Goal: Information Seeking & Learning: Find specific fact

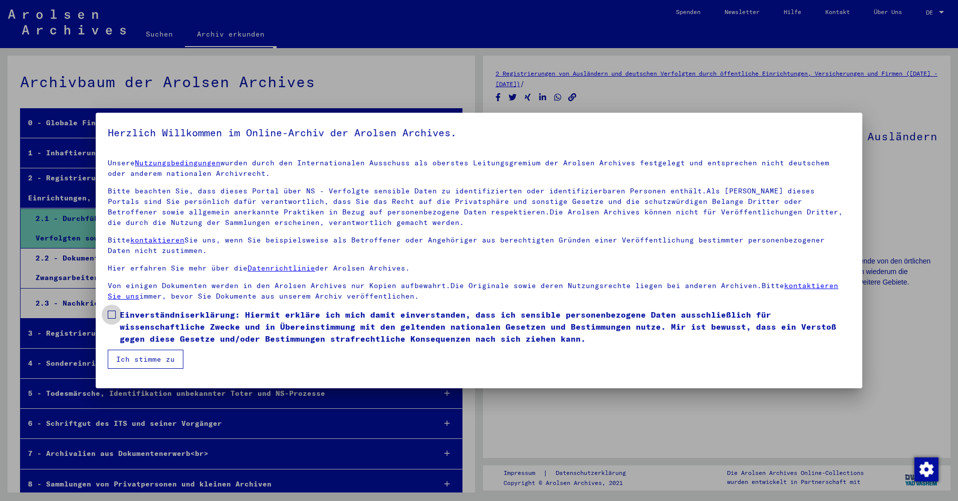
click at [112, 316] on span at bounding box center [112, 315] width 8 height 8
click at [129, 362] on button "Ich stimme zu" at bounding box center [146, 359] width 76 height 19
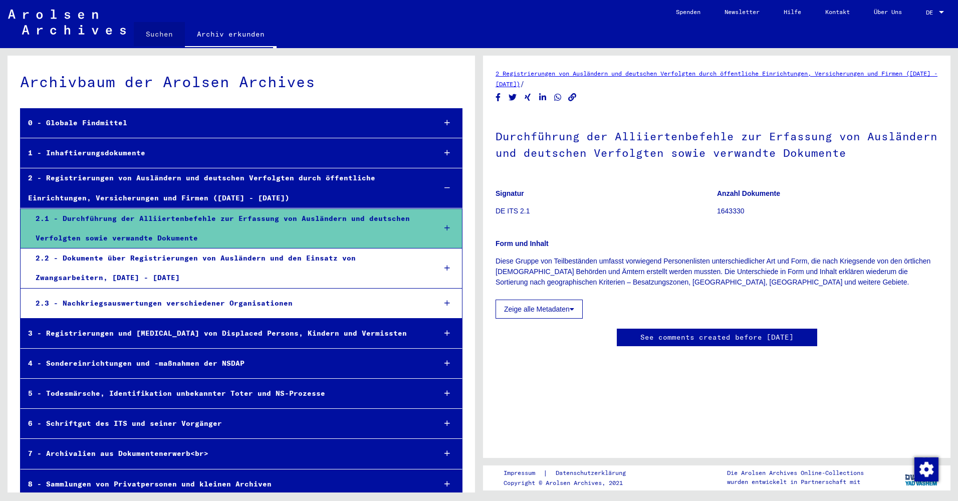
click at [159, 39] on link "Suchen" at bounding box center [159, 34] width 51 height 24
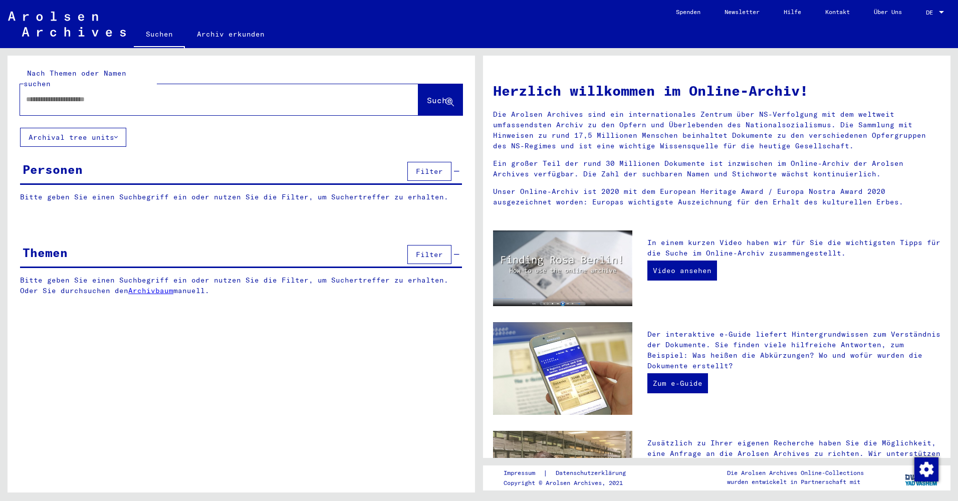
click at [88, 94] on input "text" at bounding box center [207, 99] width 362 height 11
type input "**********"
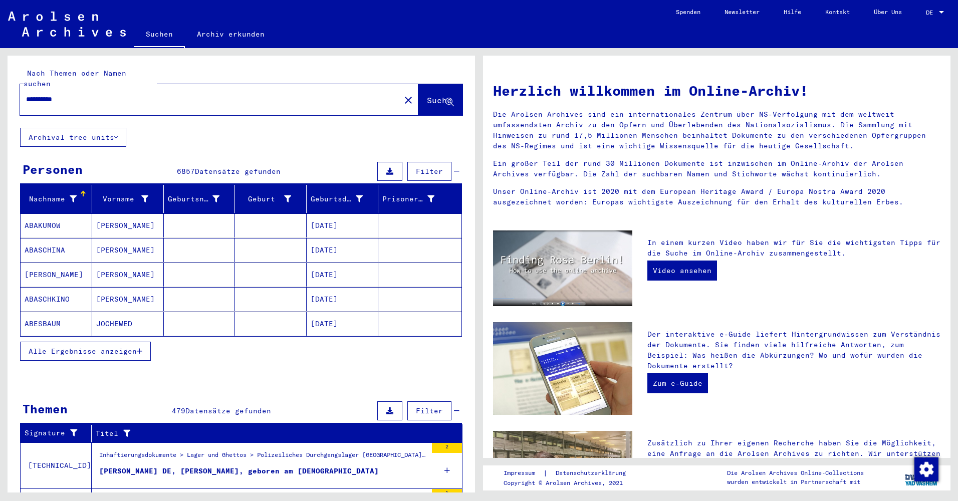
click at [53, 347] on span "Alle Ergebnisse anzeigen" at bounding box center [83, 351] width 108 height 9
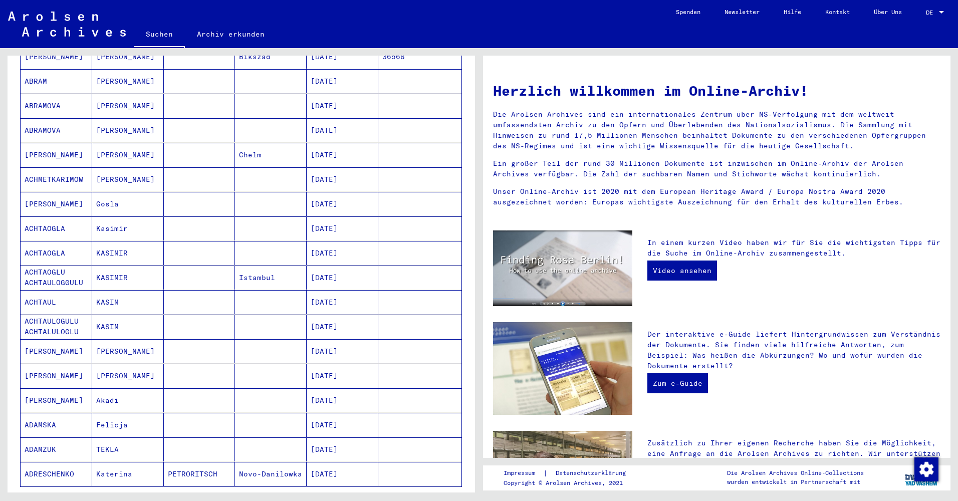
scroll to position [361, 0]
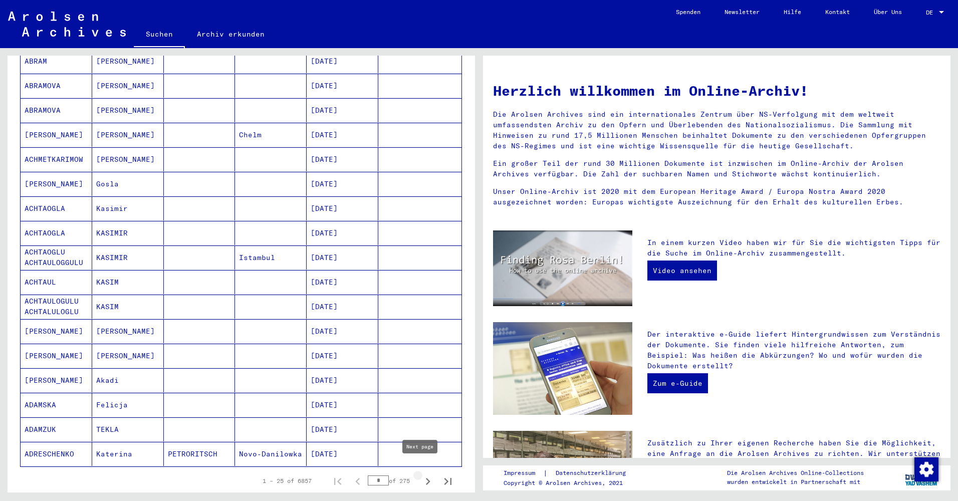
click at [421, 475] on icon "Next page" at bounding box center [428, 482] width 14 height 14
type input "*"
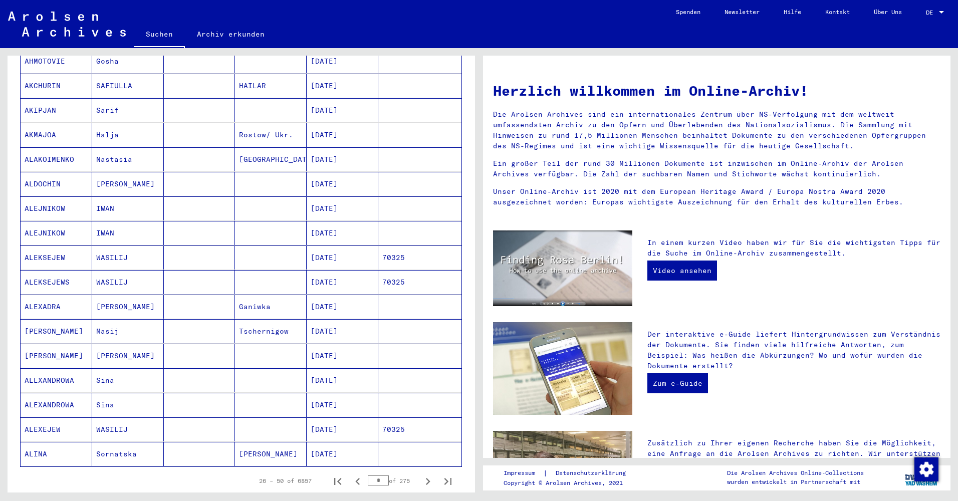
click at [418, 471] on button "Next page" at bounding box center [428, 481] width 20 height 20
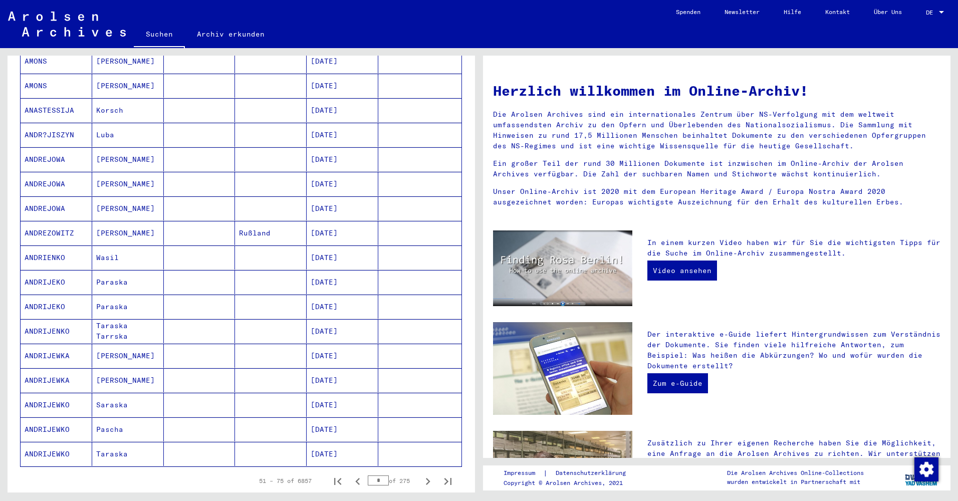
click at [418, 471] on button "Next page" at bounding box center [428, 481] width 20 height 20
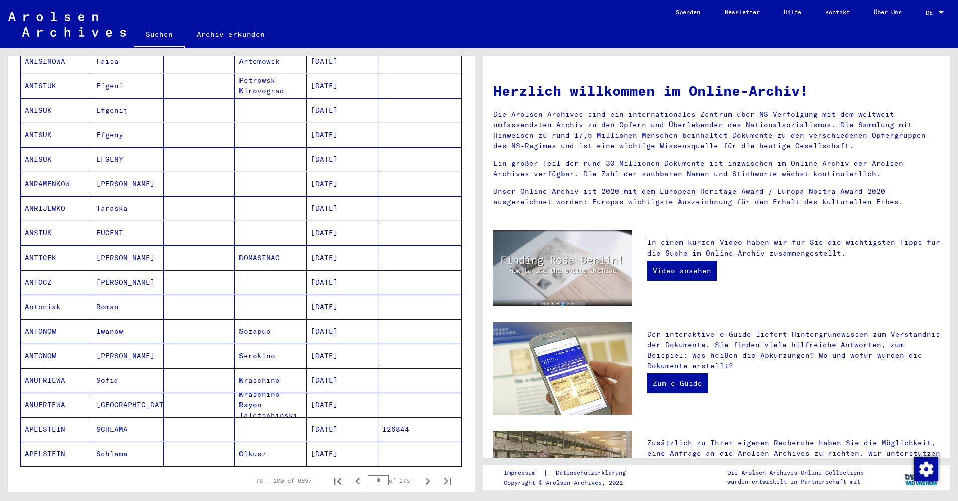
click at [418, 471] on button "Next page" at bounding box center [428, 481] width 20 height 20
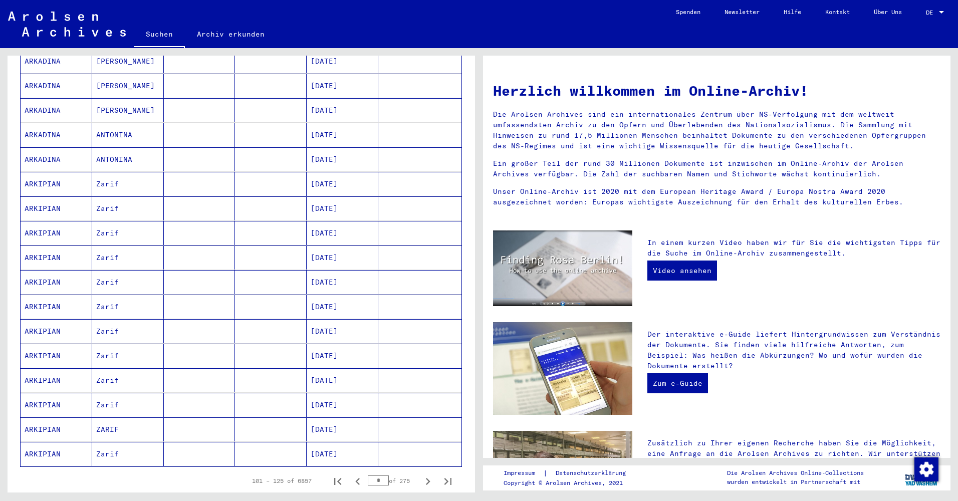
click at [418, 471] on button "Next page" at bounding box center [428, 481] width 20 height 20
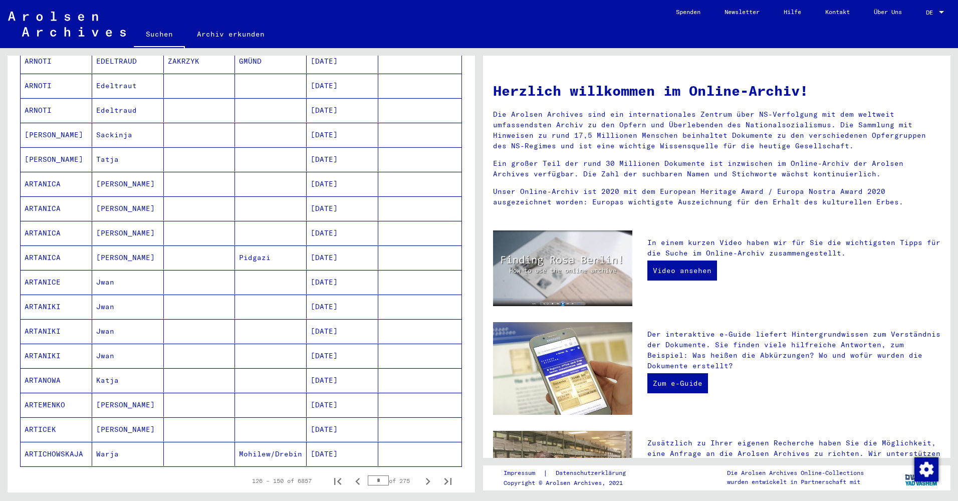
click at [418, 471] on button "Next page" at bounding box center [428, 481] width 20 height 20
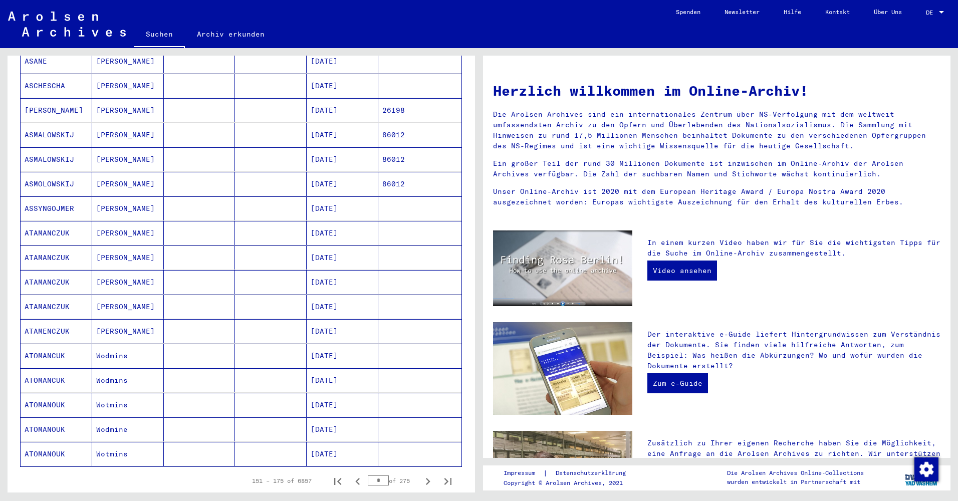
click at [418, 471] on button "Next page" at bounding box center [428, 481] width 20 height 20
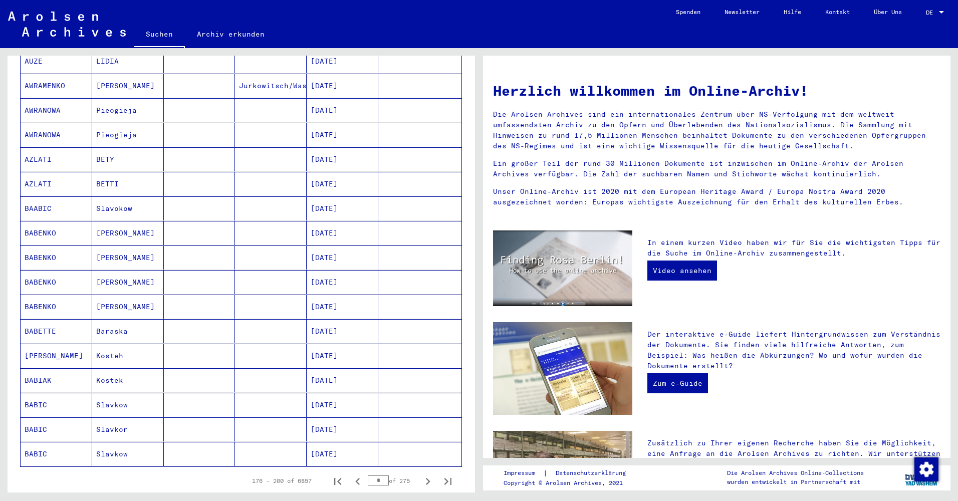
click at [418, 471] on button "Next page" at bounding box center [428, 481] width 20 height 20
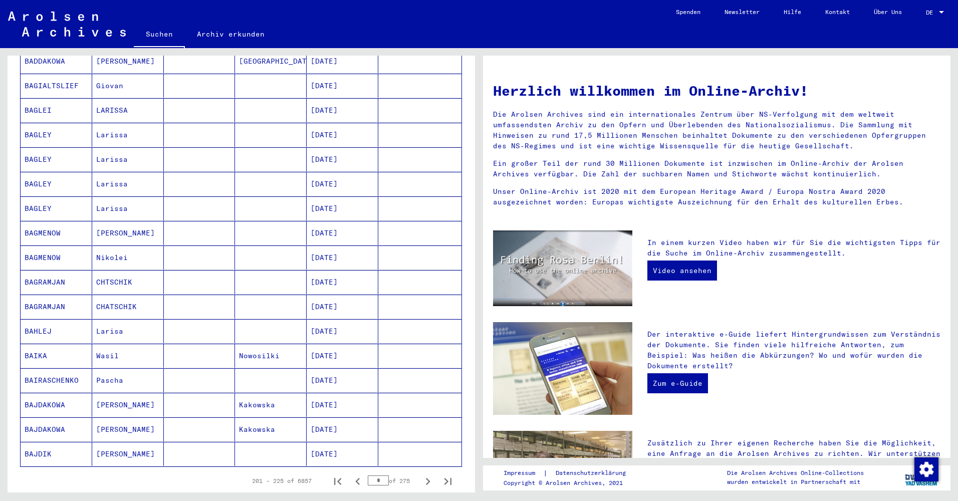
click at [418, 471] on button "Next page" at bounding box center [428, 481] width 20 height 20
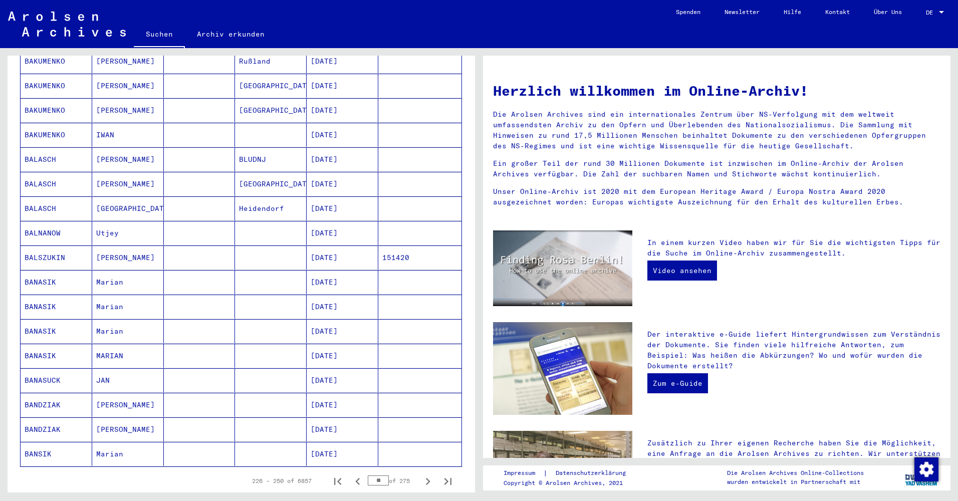
click at [418, 471] on button "Next page" at bounding box center [428, 481] width 20 height 20
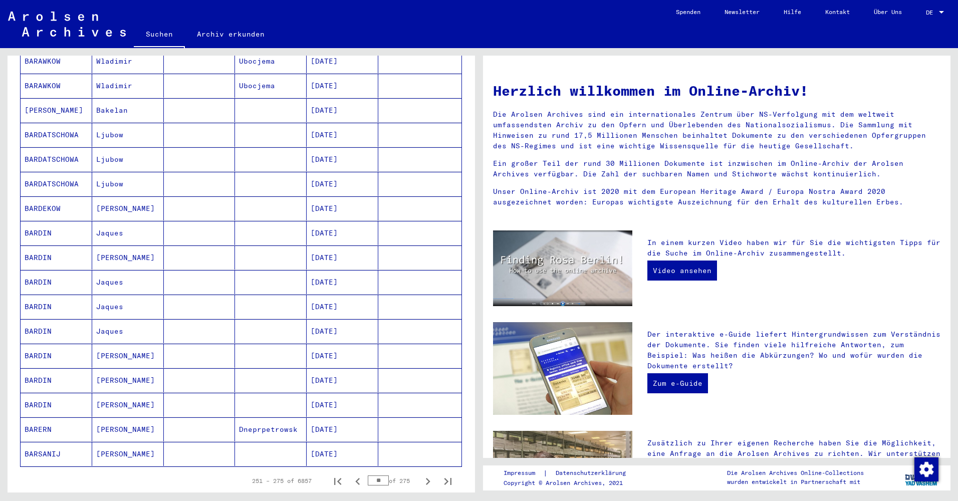
click at [418, 471] on button "Next page" at bounding box center [428, 481] width 20 height 20
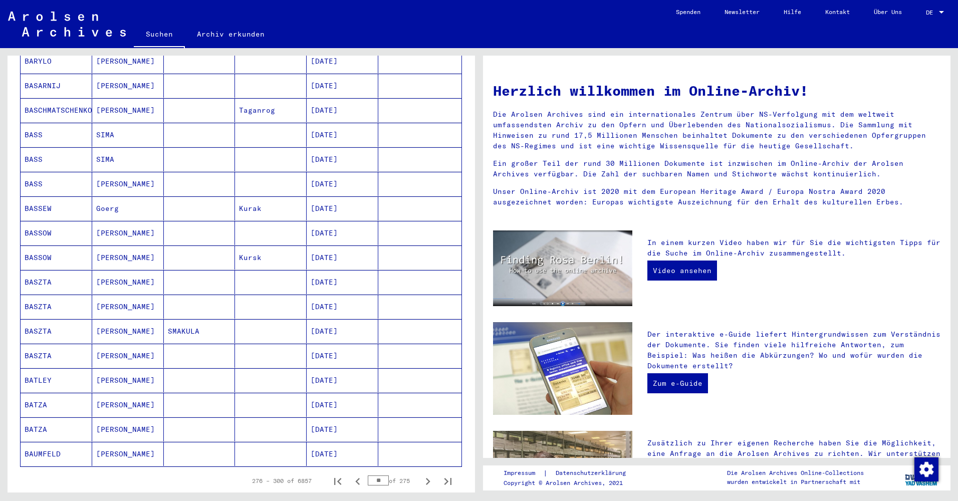
click at [418, 471] on button "Next page" at bounding box center [428, 481] width 20 height 20
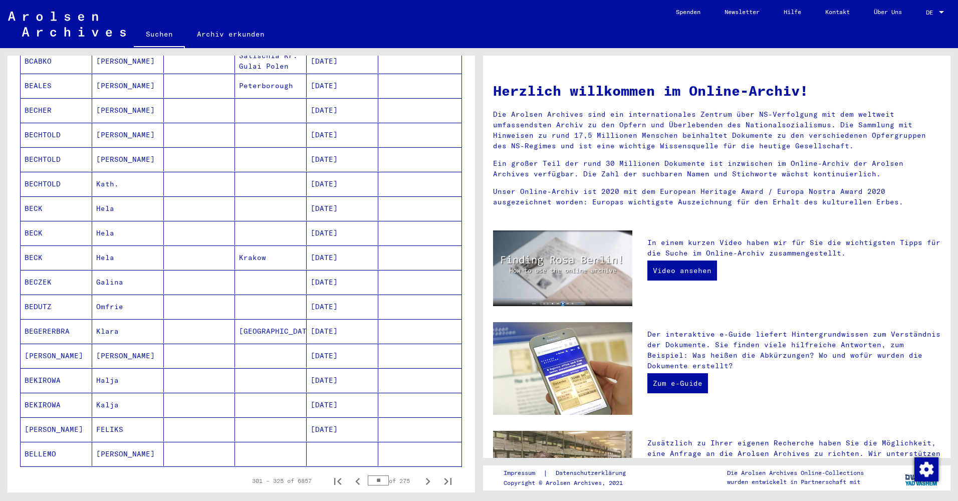
click at [418, 471] on button "Next page" at bounding box center [428, 481] width 20 height 20
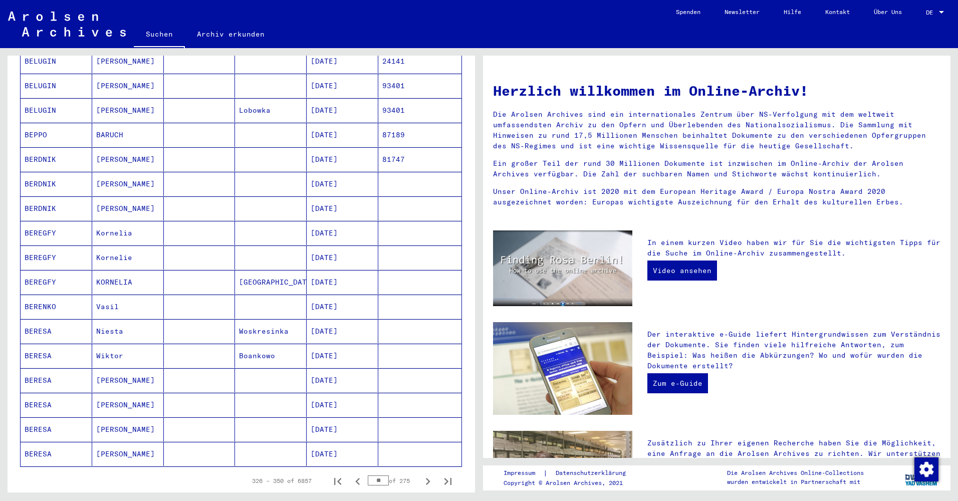
click at [418, 471] on button "Next page" at bounding box center [428, 481] width 20 height 20
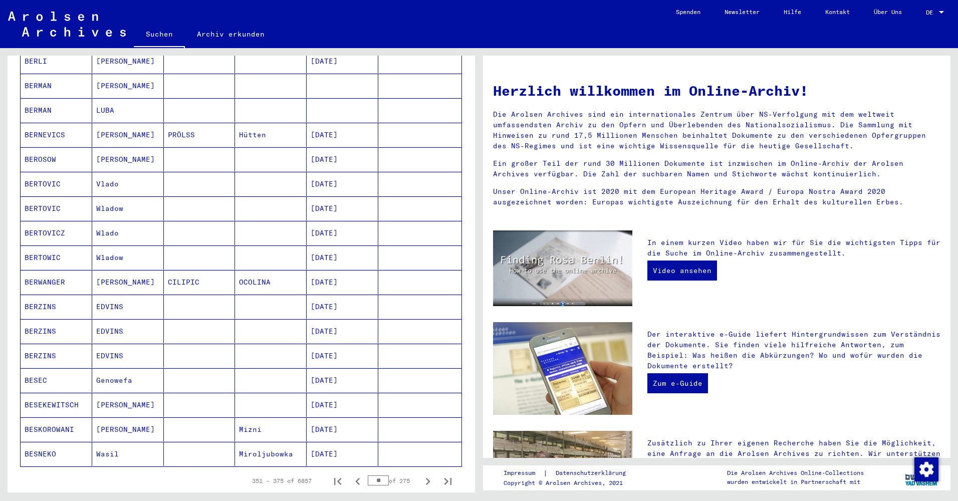
click at [418, 471] on button "Next page" at bounding box center [428, 481] width 20 height 20
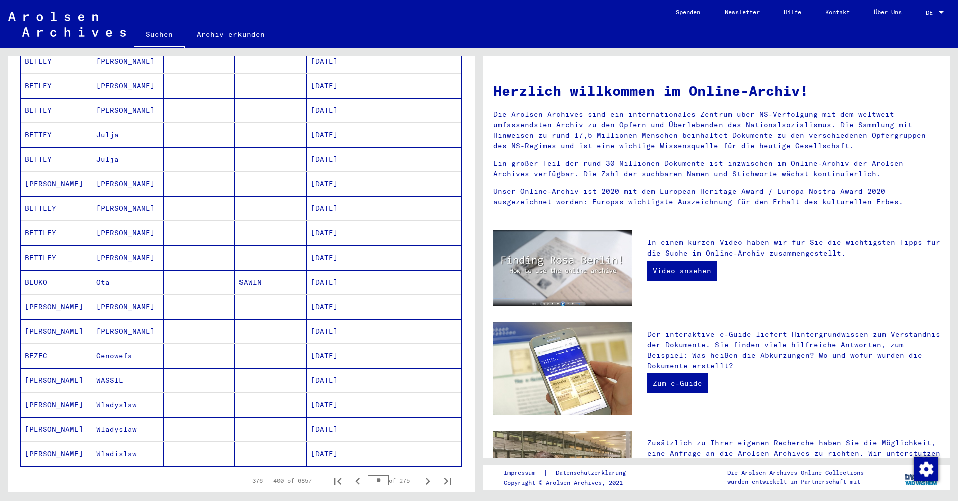
click at [418, 471] on button "Next page" at bounding box center [428, 481] width 20 height 20
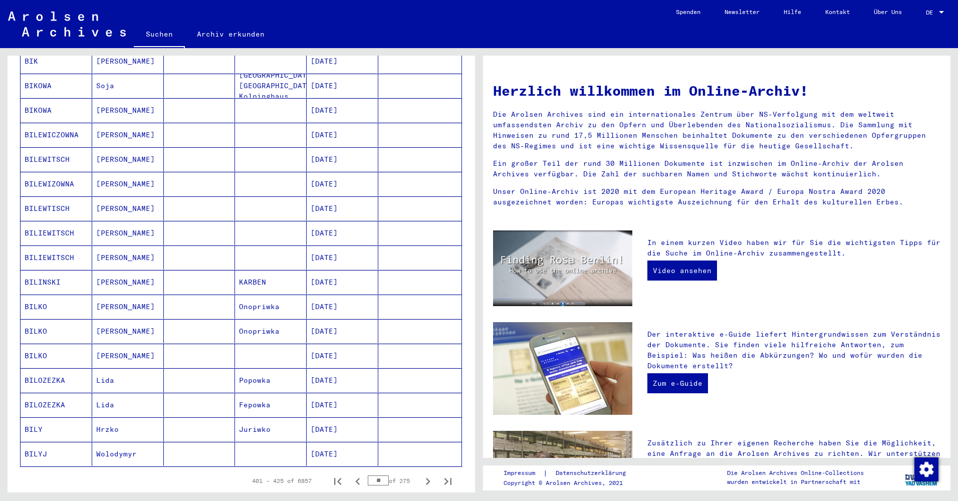
click at [418, 471] on button "Next page" at bounding box center [428, 481] width 20 height 20
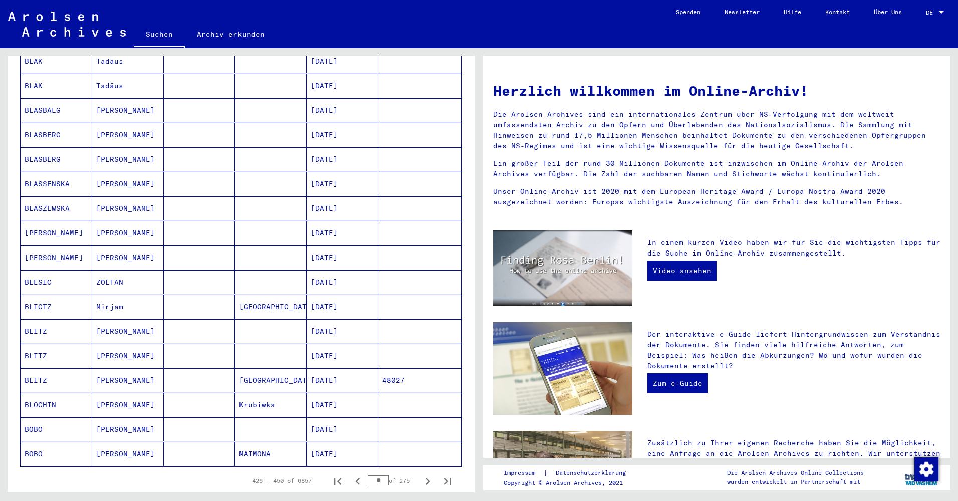
click at [418, 471] on button "Next page" at bounding box center [428, 481] width 20 height 20
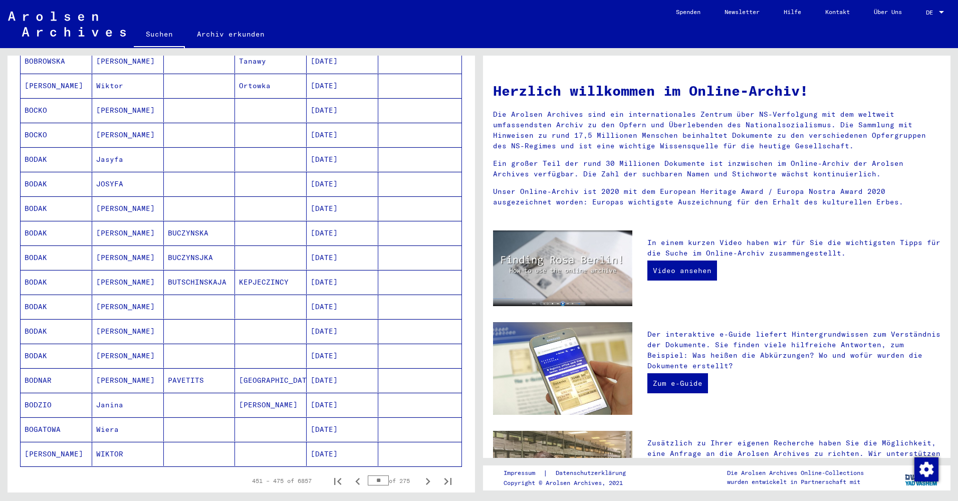
click at [418, 471] on button "Next page" at bounding box center [428, 481] width 20 height 20
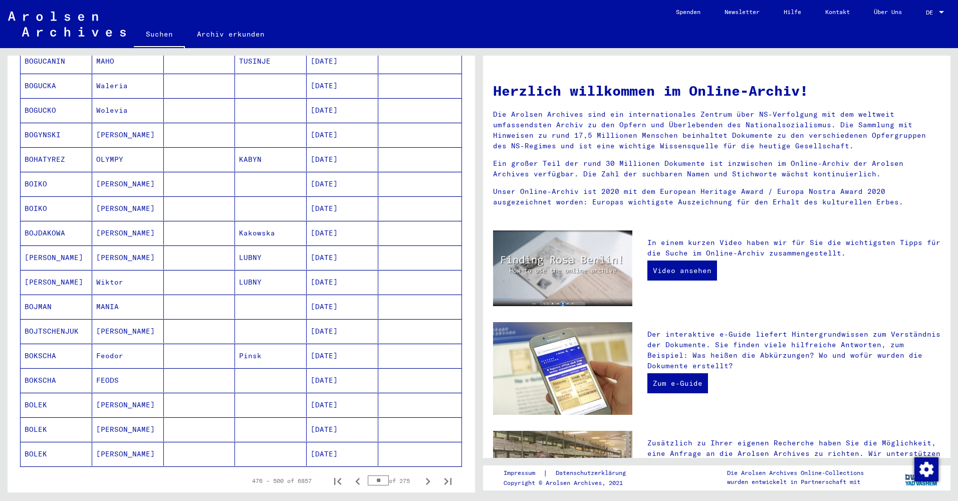
click at [418, 471] on button "Next page" at bounding box center [428, 481] width 20 height 20
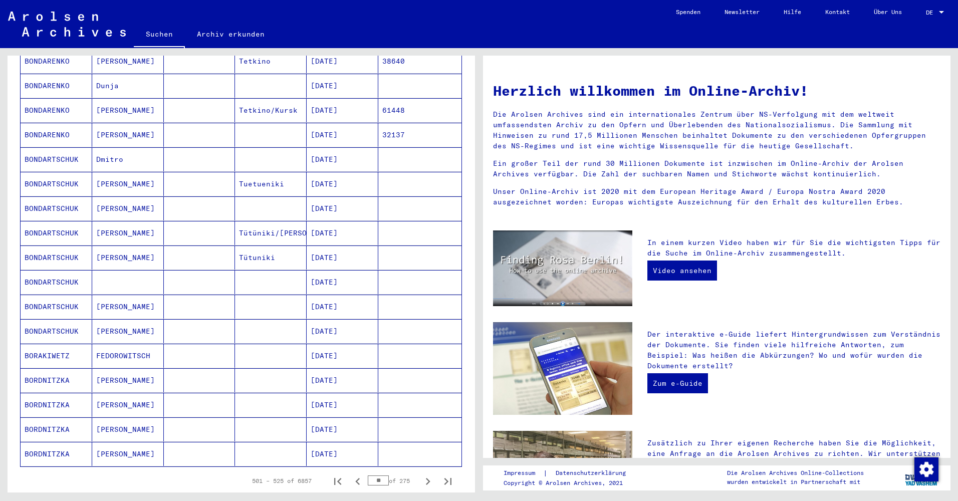
click at [418, 471] on button "Next page" at bounding box center [428, 481] width 20 height 20
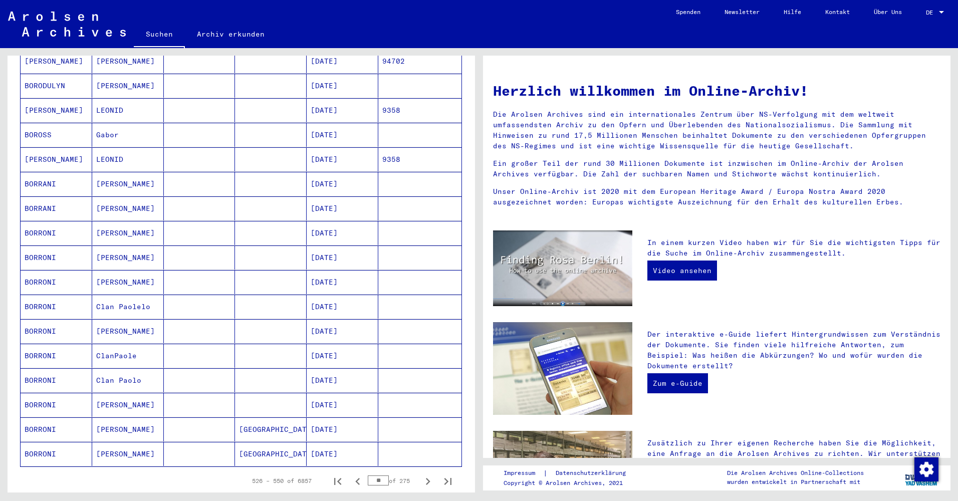
click at [418, 471] on button "Next page" at bounding box center [428, 481] width 20 height 20
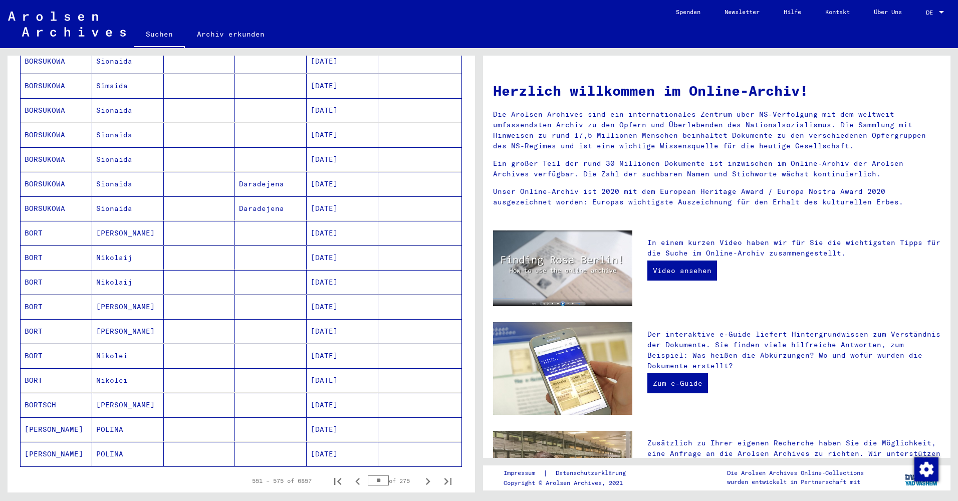
click at [418, 471] on button "Next page" at bounding box center [428, 481] width 20 height 20
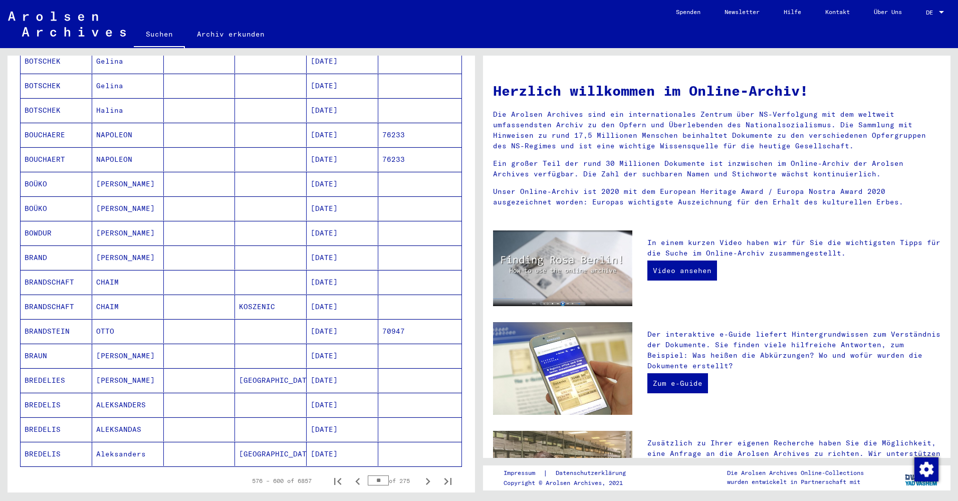
click at [418, 471] on button "Next page" at bounding box center [428, 481] width 20 height 20
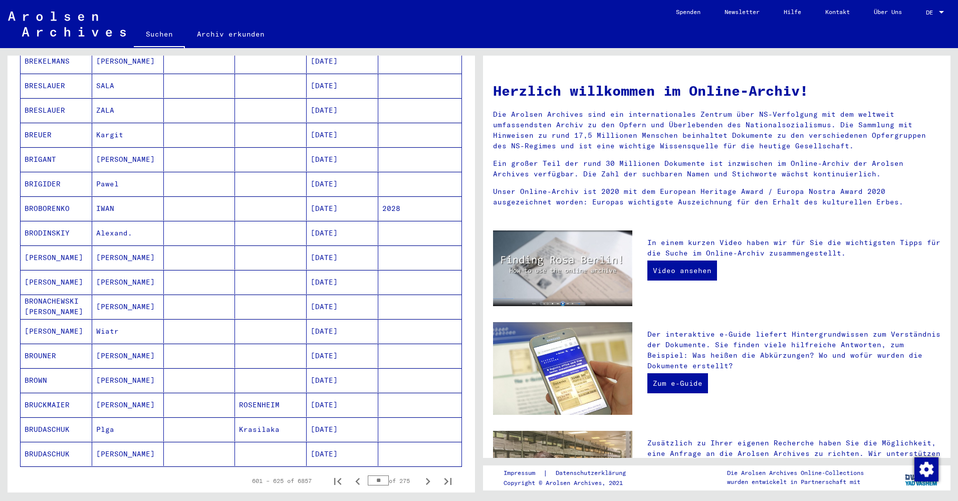
click at [418, 471] on button "Next page" at bounding box center [428, 481] width 20 height 20
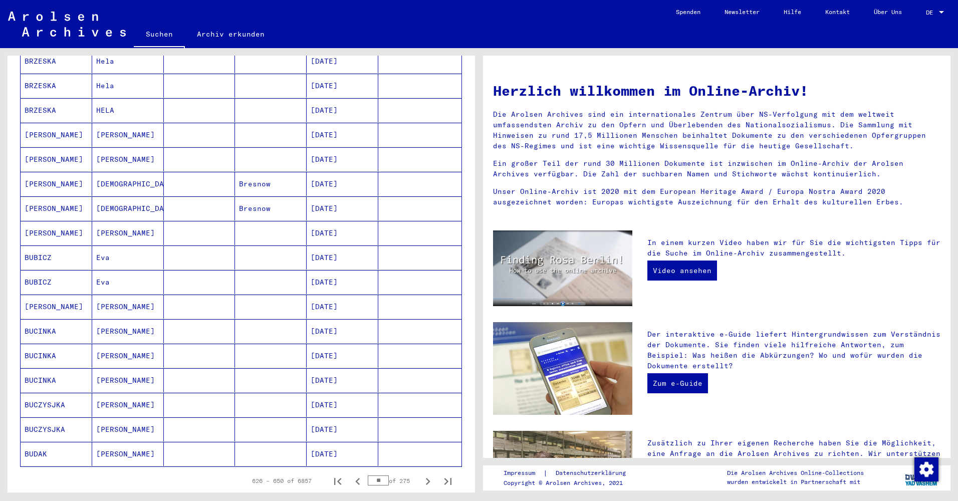
click at [418, 471] on button "Next page" at bounding box center [428, 481] width 20 height 20
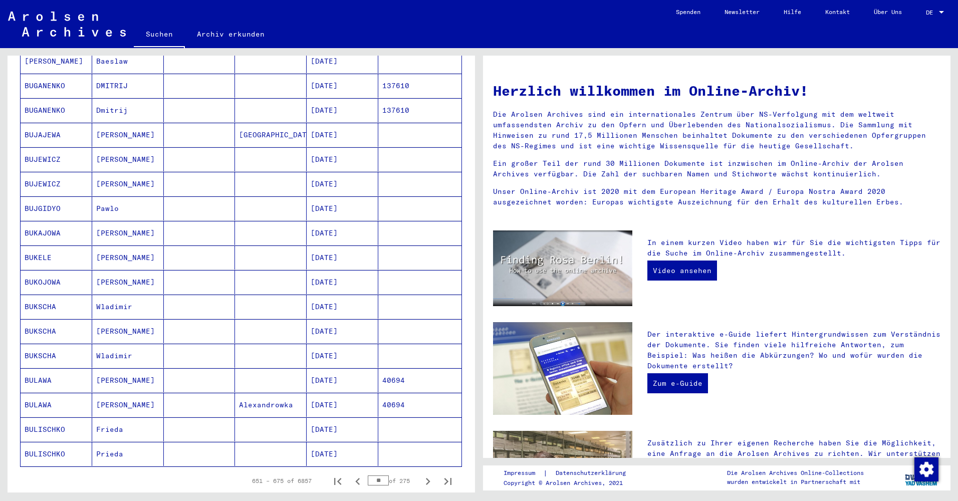
click at [418, 471] on button "Next page" at bounding box center [428, 481] width 20 height 20
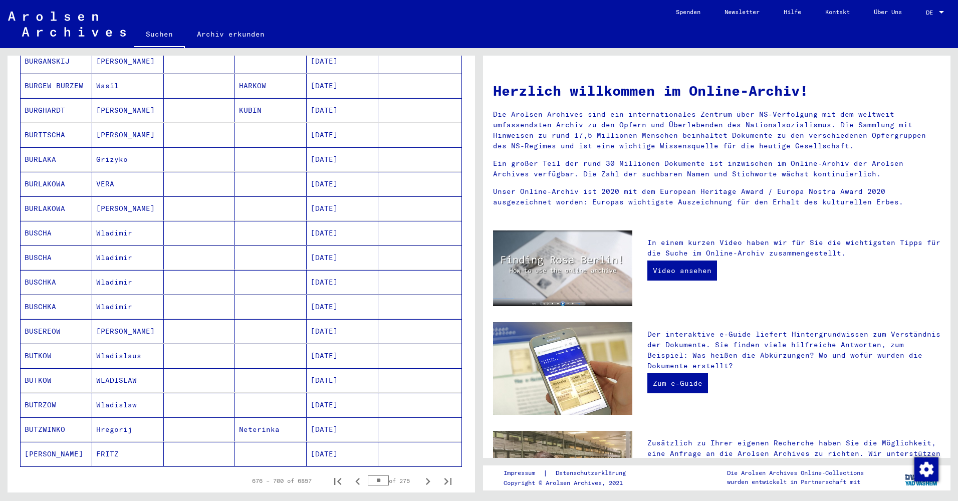
click at [418, 471] on button "Next page" at bounding box center [428, 481] width 20 height 20
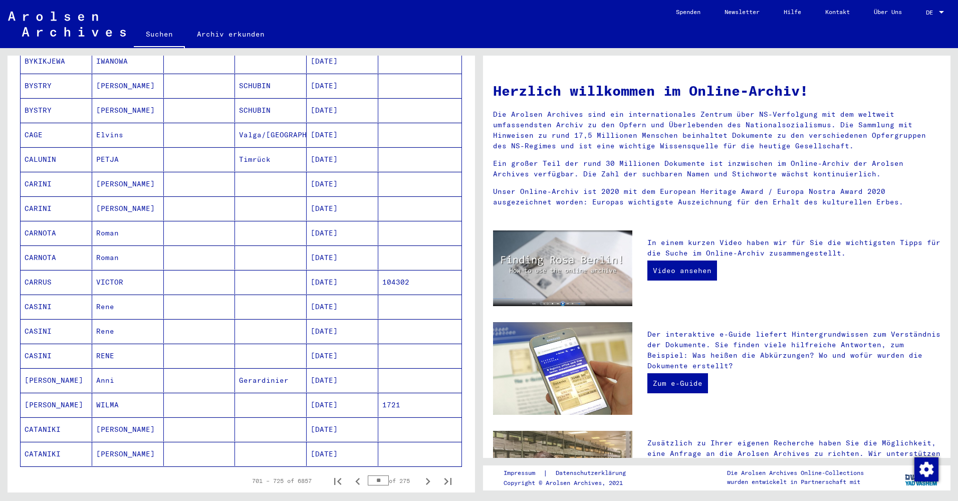
click at [418, 471] on button "Next page" at bounding box center [428, 481] width 20 height 20
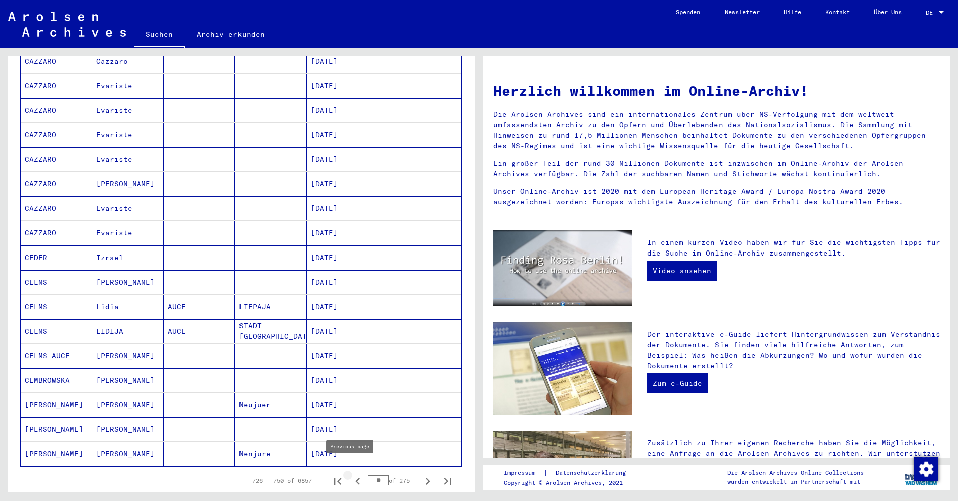
click at [351, 475] on icon "Previous page" at bounding box center [358, 482] width 14 height 14
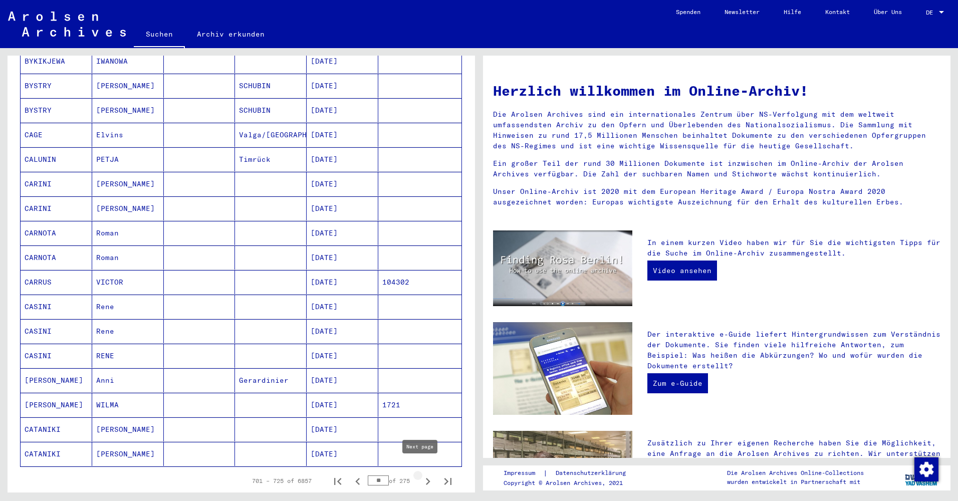
click at [421, 475] on icon "Next page" at bounding box center [428, 482] width 14 height 14
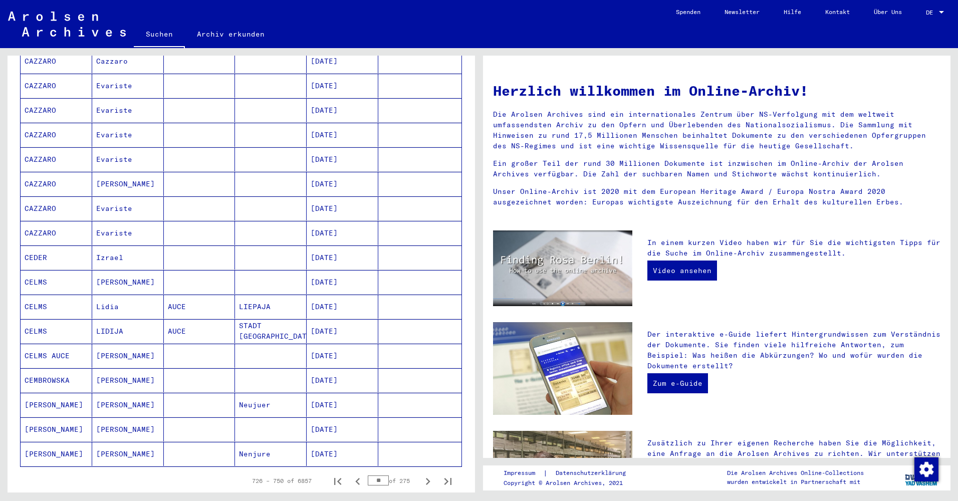
click at [418, 471] on button "Next page" at bounding box center [428, 481] width 20 height 20
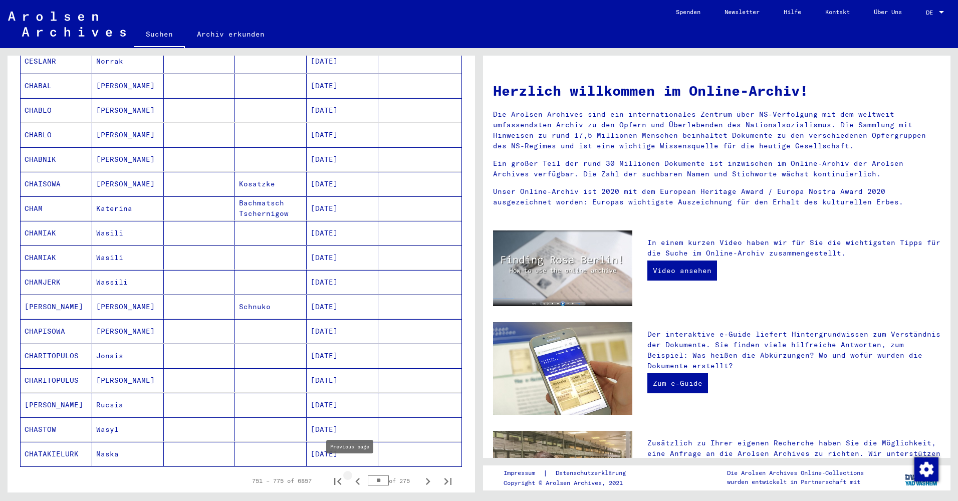
click at [355, 478] on icon "Previous page" at bounding box center [357, 481] width 5 height 7
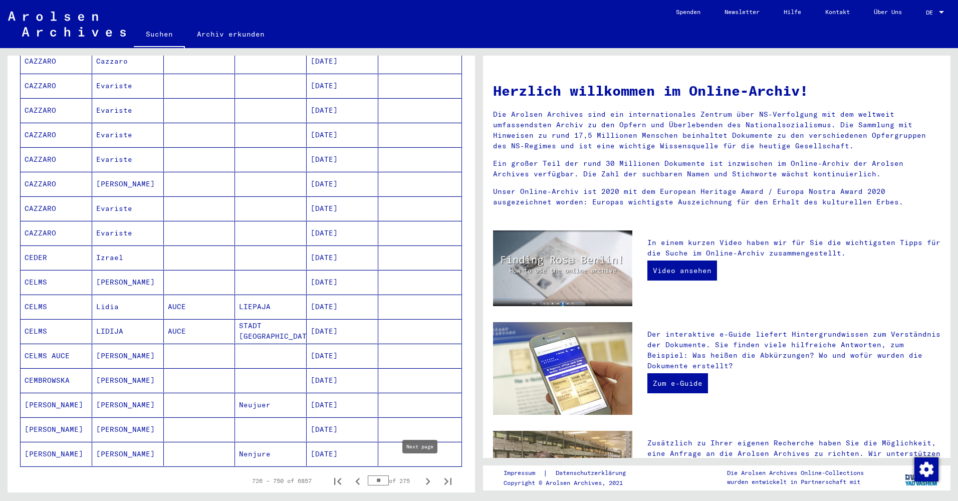
click at [421, 475] on icon "Next page" at bounding box center [428, 482] width 14 height 14
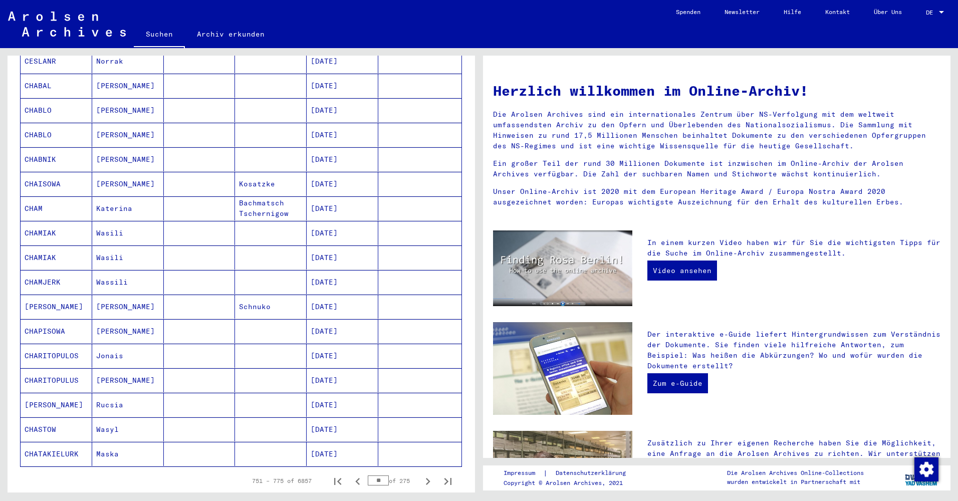
click at [418, 471] on button "Next page" at bounding box center [428, 481] width 20 height 20
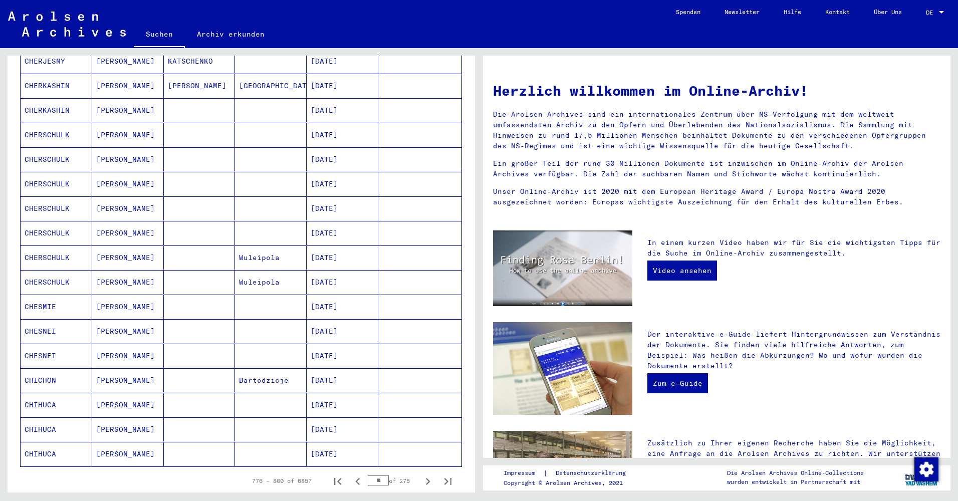
click at [418, 471] on button "Next page" at bounding box center [428, 481] width 20 height 20
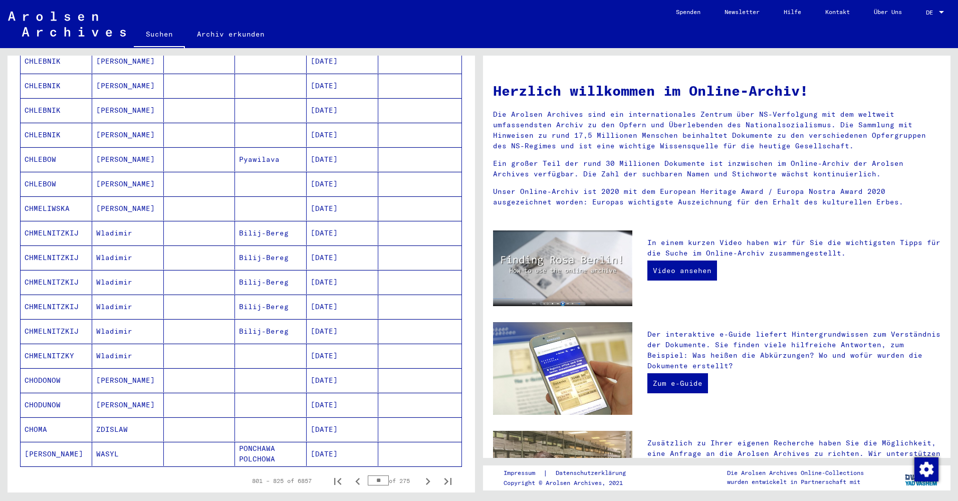
click at [418, 471] on button "Next page" at bounding box center [428, 481] width 20 height 20
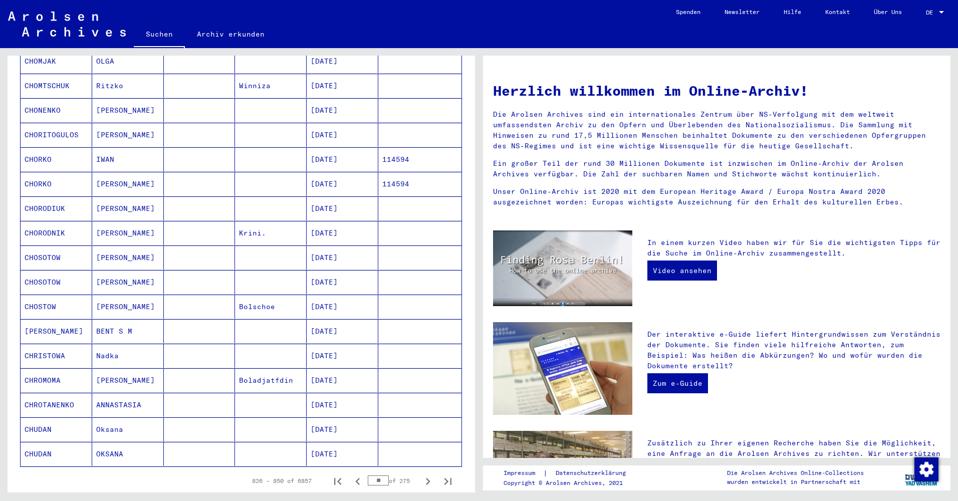
click at [418, 471] on button "Next page" at bounding box center [428, 481] width 20 height 20
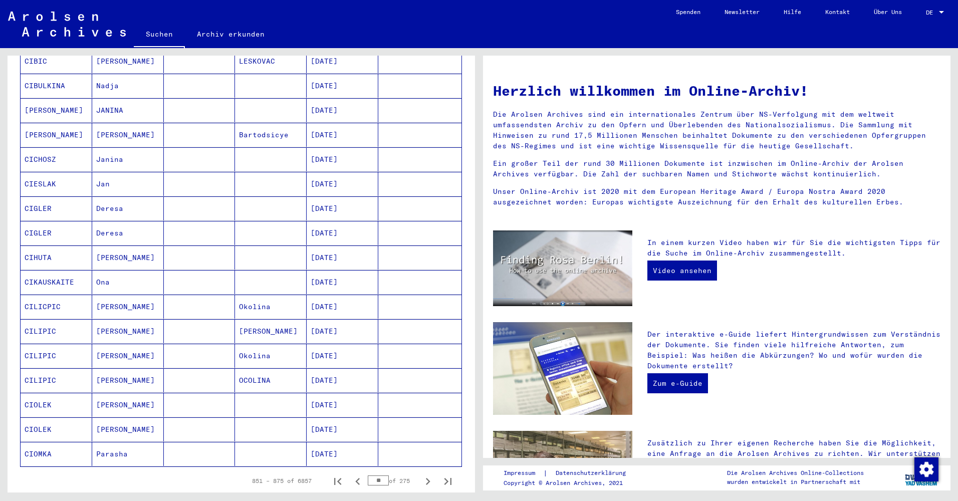
click at [418, 471] on button "Next page" at bounding box center [428, 481] width 20 height 20
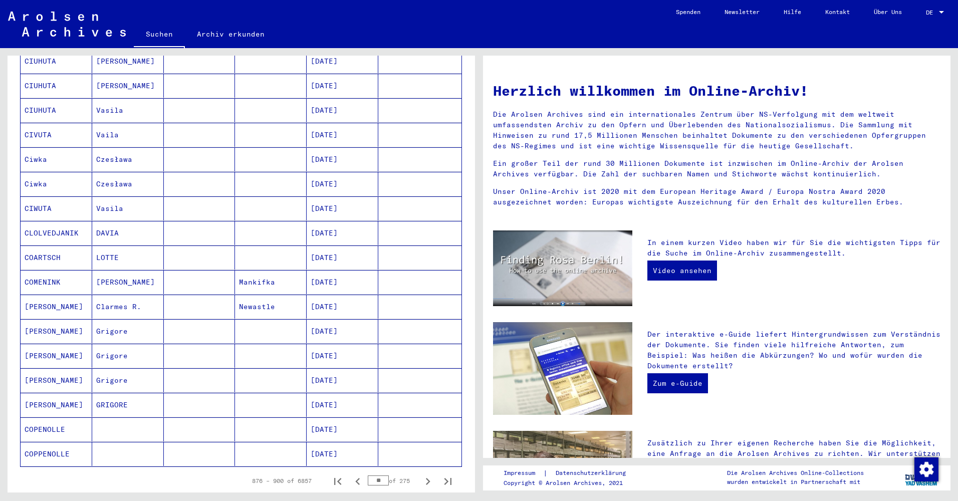
click at [418, 471] on button "Next page" at bounding box center [428, 481] width 20 height 20
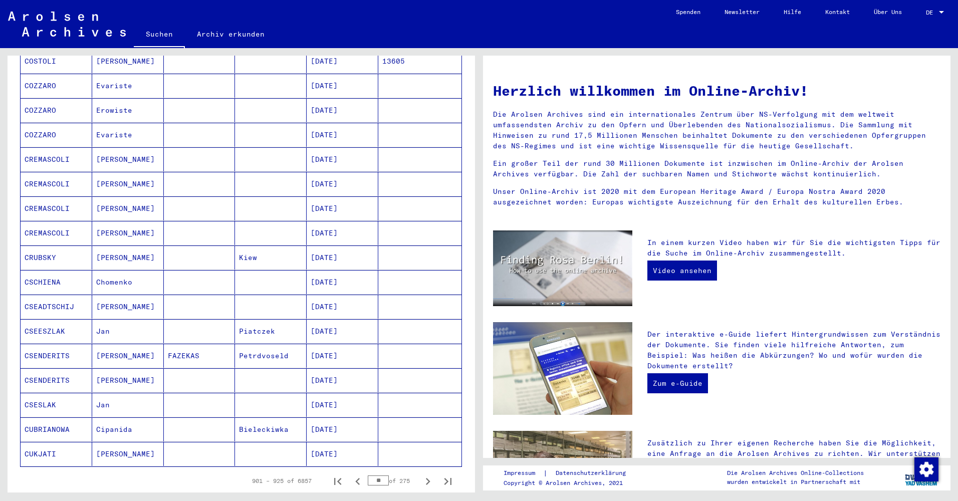
click at [418, 471] on button "Next page" at bounding box center [428, 481] width 20 height 20
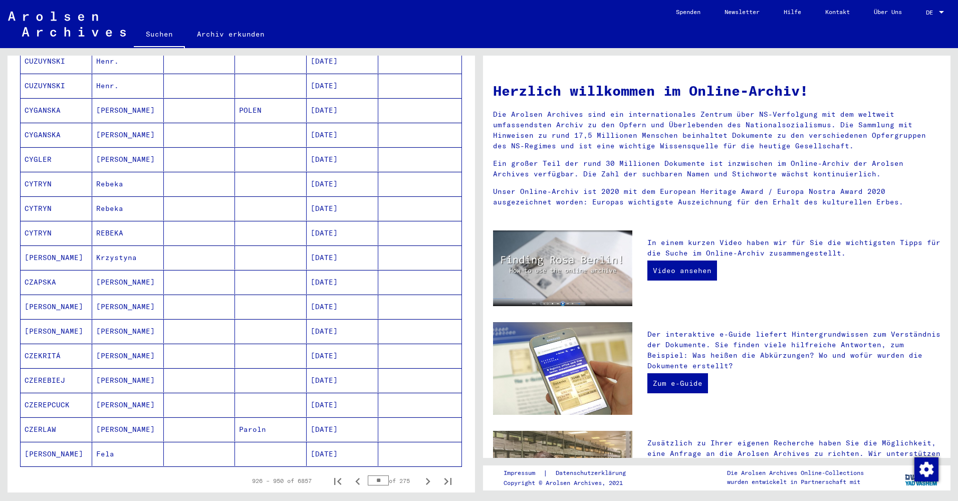
click at [418, 471] on button "Next page" at bounding box center [428, 481] width 20 height 20
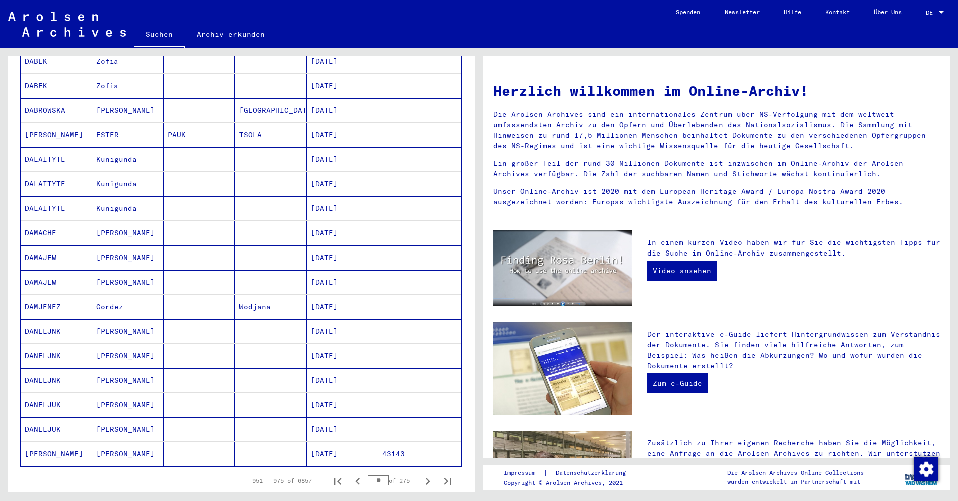
click at [418, 471] on button "Next page" at bounding box center [428, 481] width 20 height 20
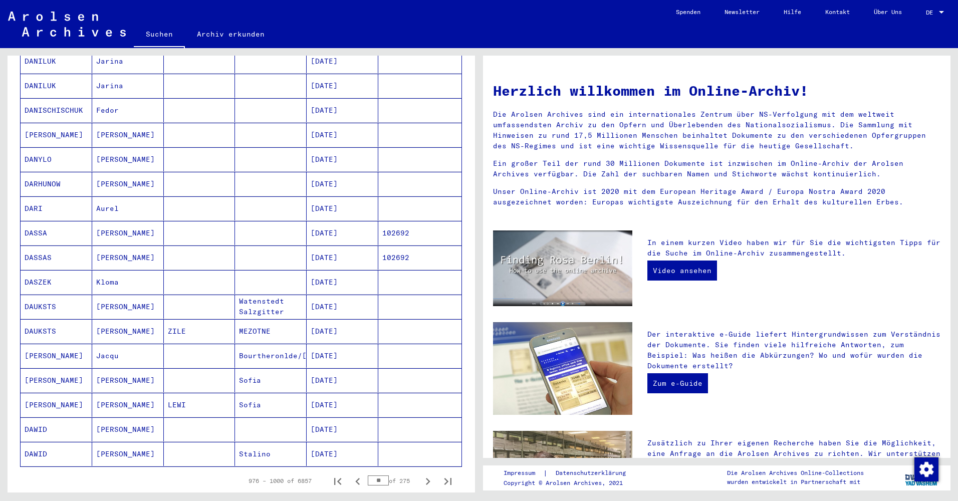
click at [418, 471] on button "Next page" at bounding box center [428, 481] width 20 height 20
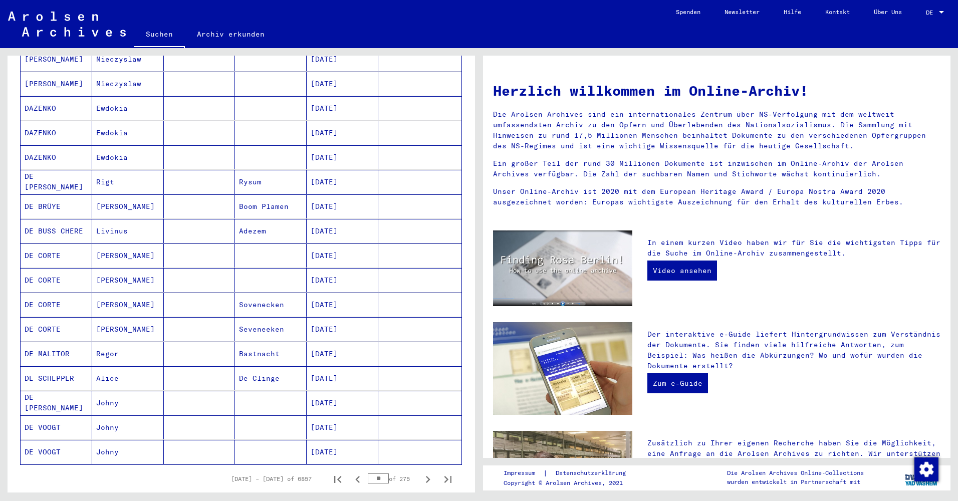
scroll to position [361, 0]
click at [334, 475] on icon "First page" at bounding box center [338, 482] width 14 height 14
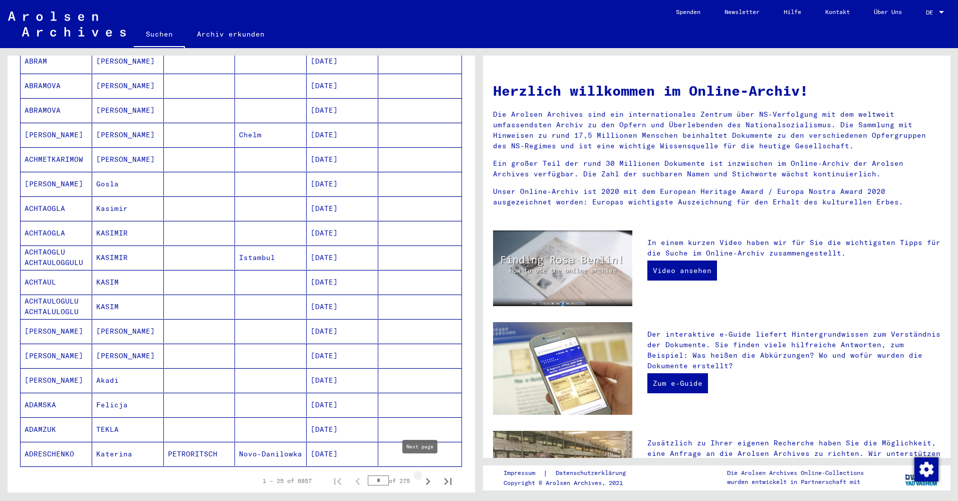
click at [426, 478] on icon "Next page" at bounding box center [428, 481] width 5 height 7
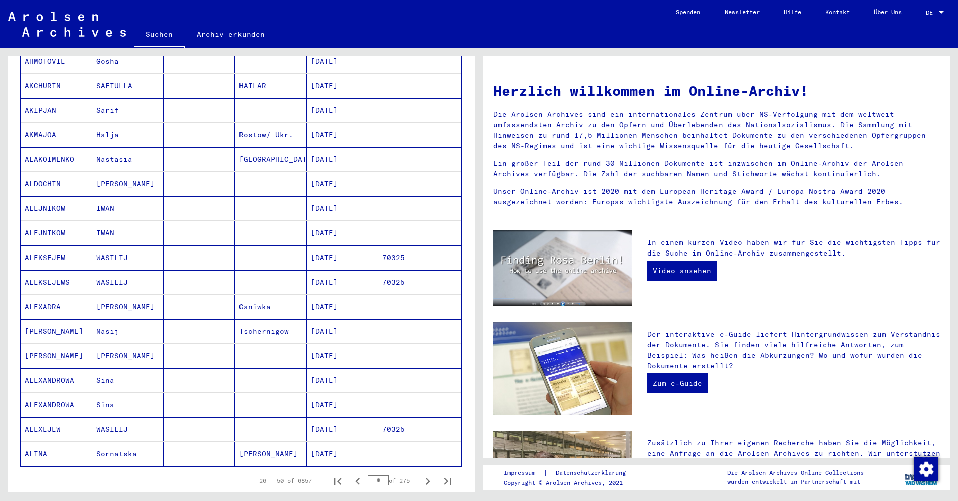
click at [418, 471] on button "Next page" at bounding box center [428, 481] width 20 height 20
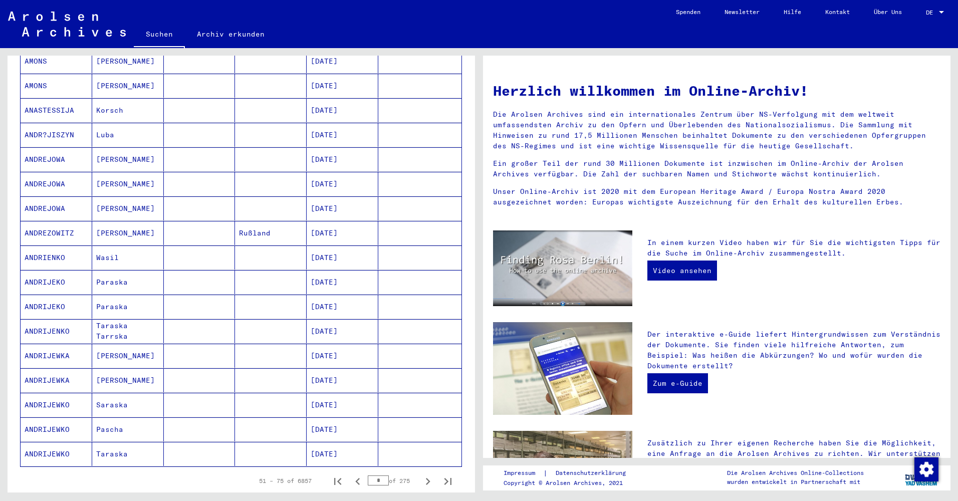
click at [418, 471] on button "Next page" at bounding box center [428, 481] width 20 height 20
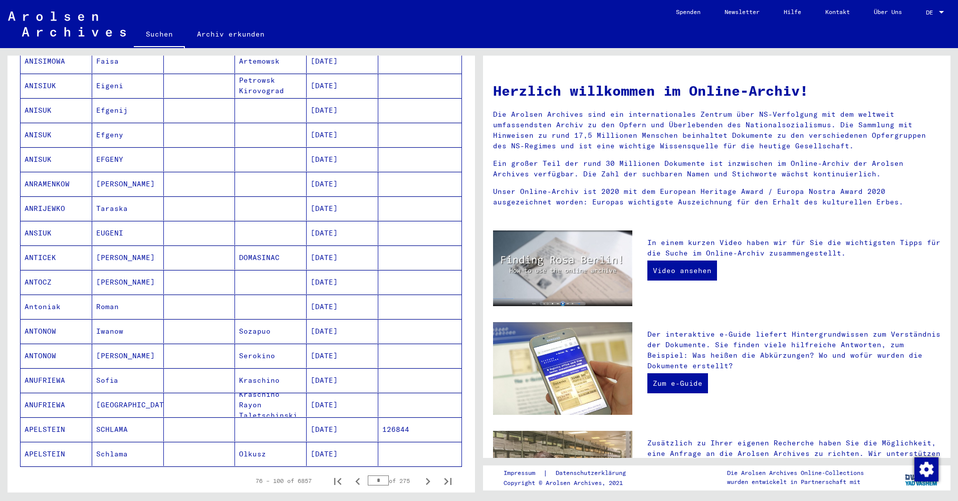
click at [418, 471] on button "Next page" at bounding box center [428, 481] width 20 height 20
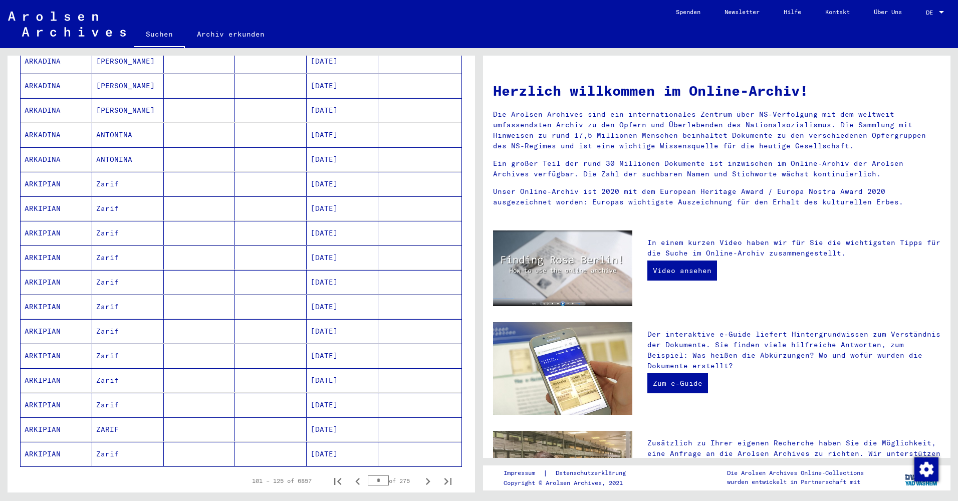
click at [418, 471] on button "Next page" at bounding box center [428, 481] width 20 height 20
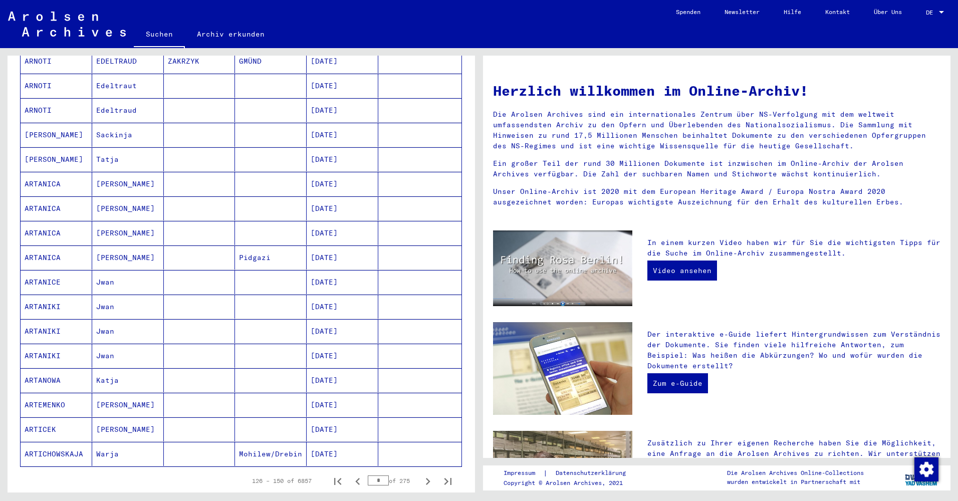
click at [418, 471] on button "Next page" at bounding box center [428, 481] width 20 height 20
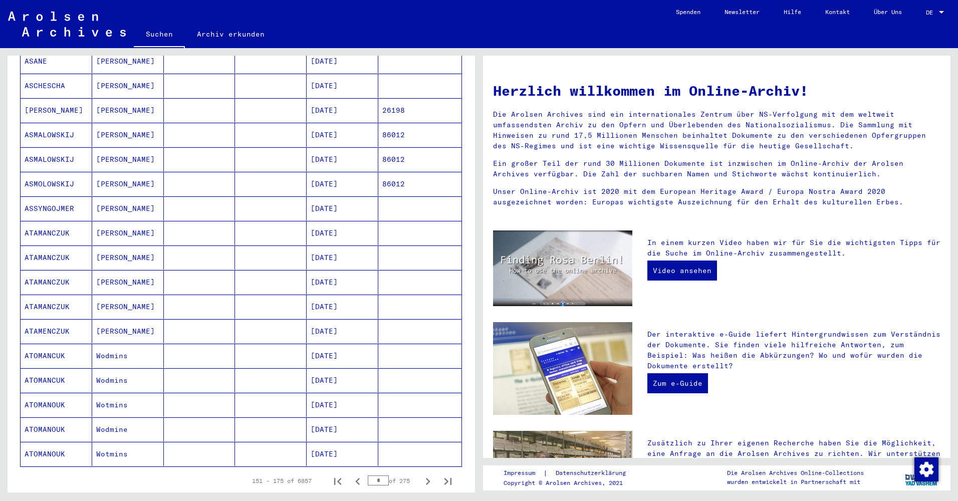
click at [418, 471] on button "Next page" at bounding box center [428, 481] width 20 height 20
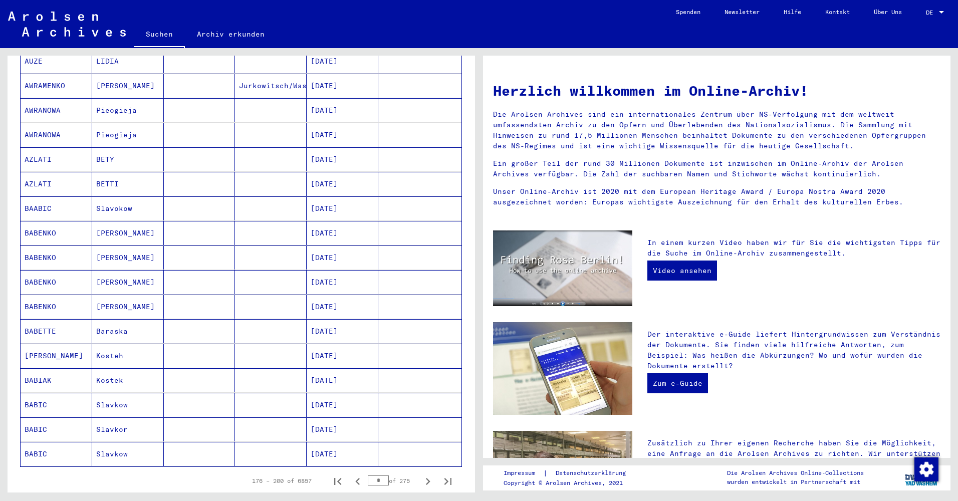
click at [418, 471] on button "Next page" at bounding box center [428, 481] width 20 height 20
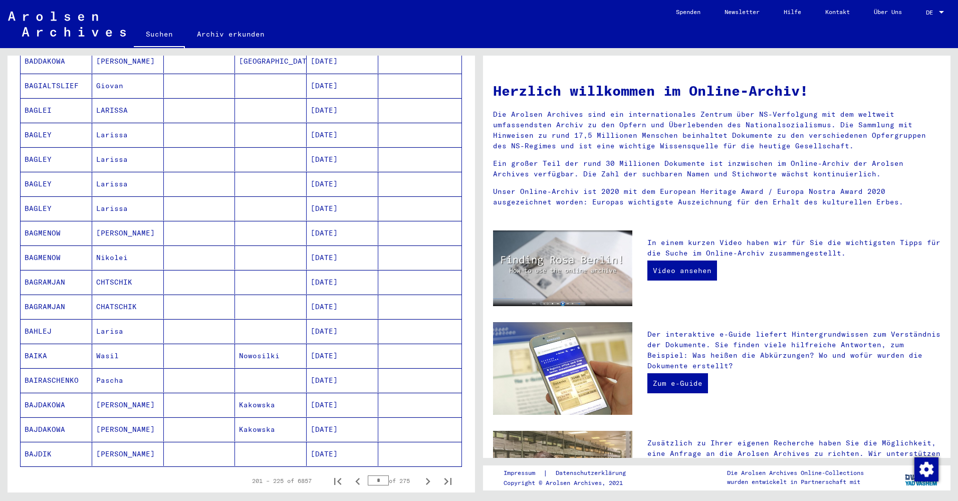
click at [418, 471] on button "Next page" at bounding box center [428, 481] width 20 height 20
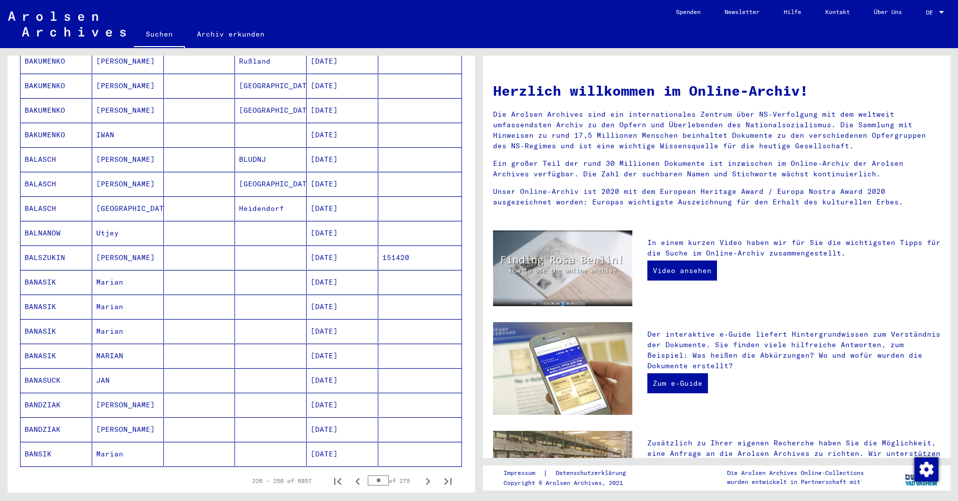
click at [418, 471] on button "Next page" at bounding box center [428, 481] width 20 height 20
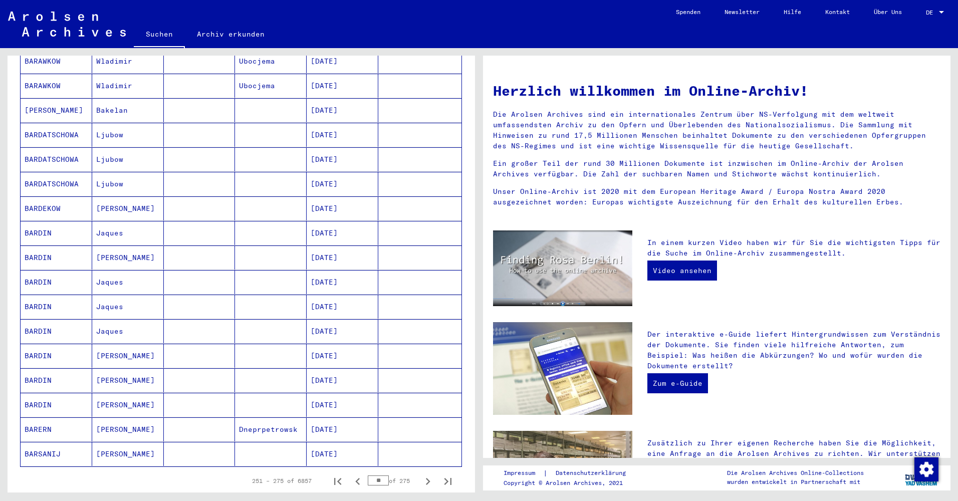
click at [418, 471] on button "Next page" at bounding box center [428, 481] width 20 height 20
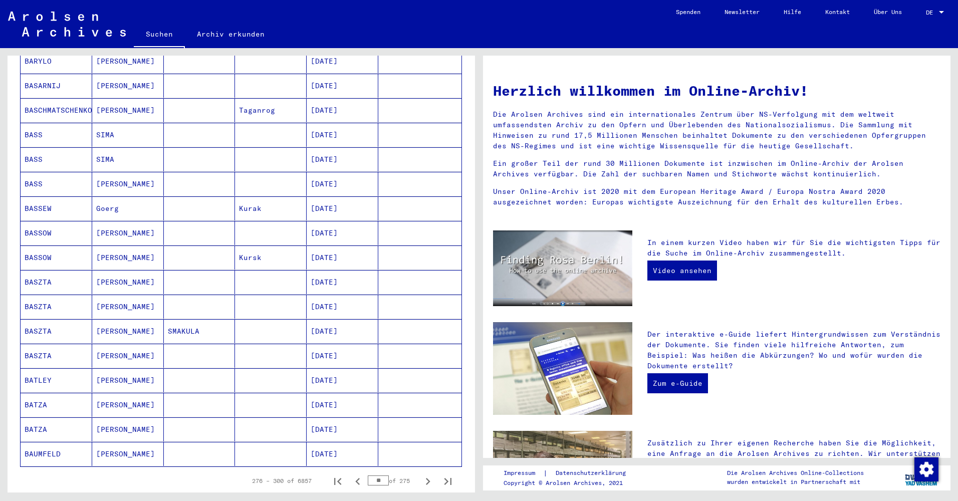
click at [418, 471] on button "Next page" at bounding box center [428, 481] width 20 height 20
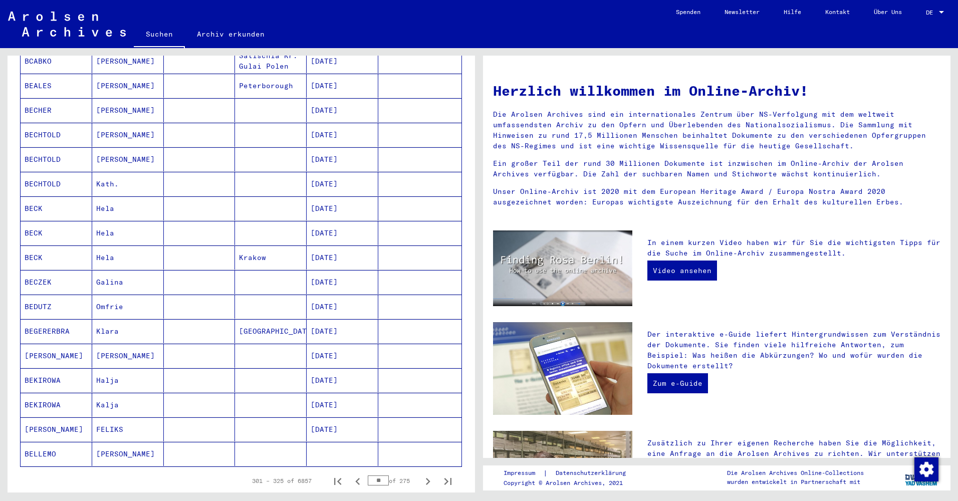
click at [418, 471] on button "Next page" at bounding box center [428, 481] width 20 height 20
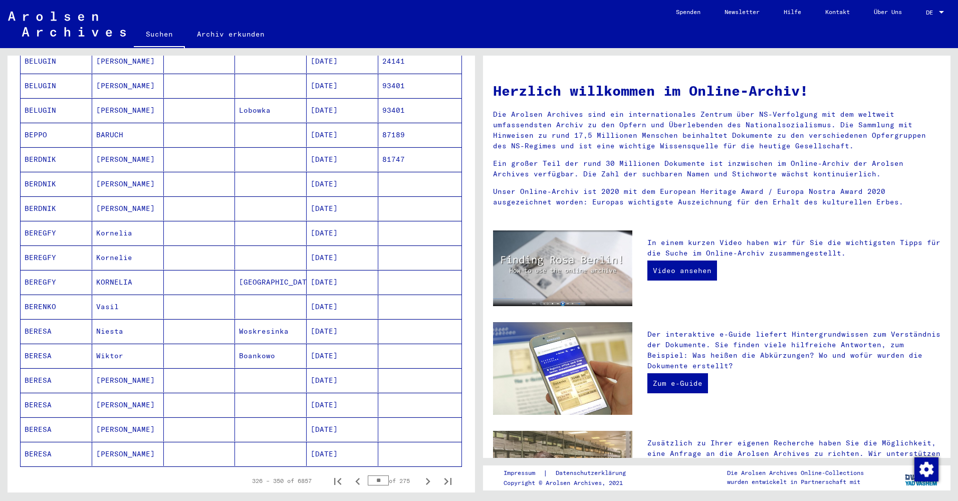
click at [418, 471] on button "Next page" at bounding box center [428, 481] width 20 height 20
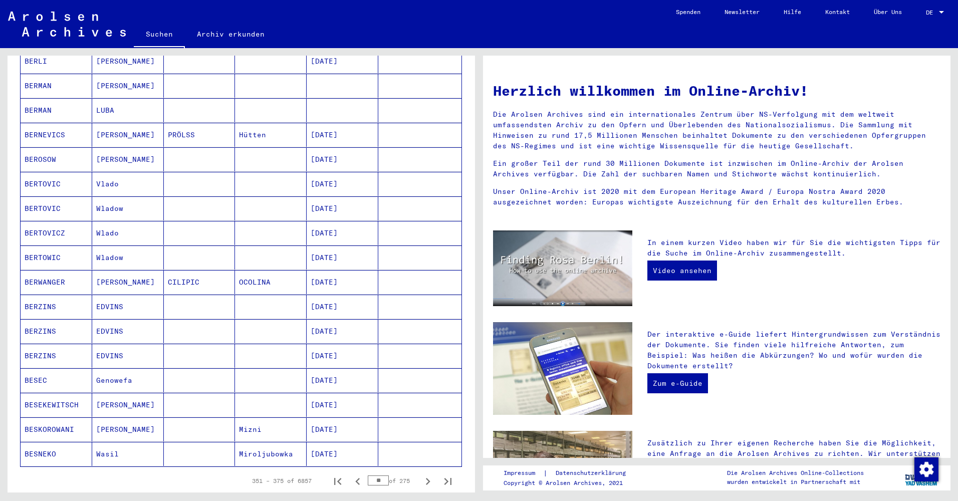
click at [418, 471] on button "Next page" at bounding box center [428, 481] width 20 height 20
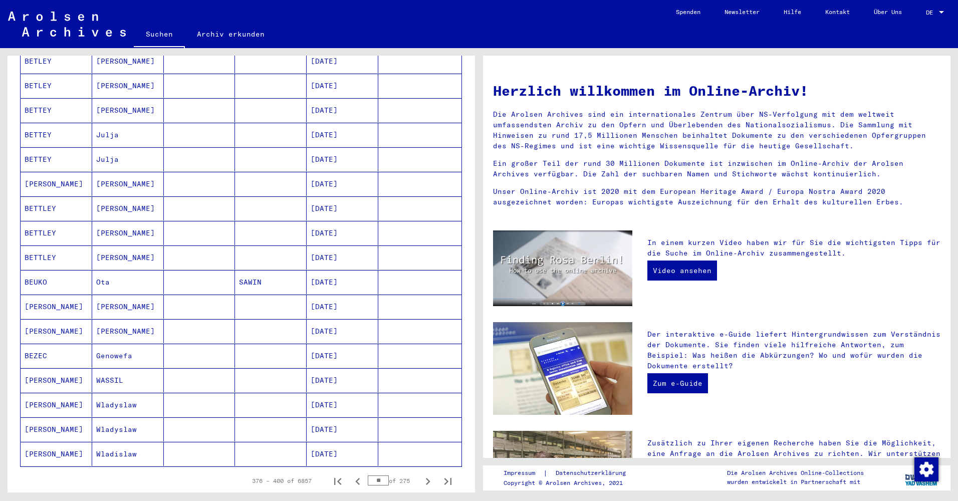
click at [418, 471] on button "Next page" at bounding box center [428, 481] width 20 height 20
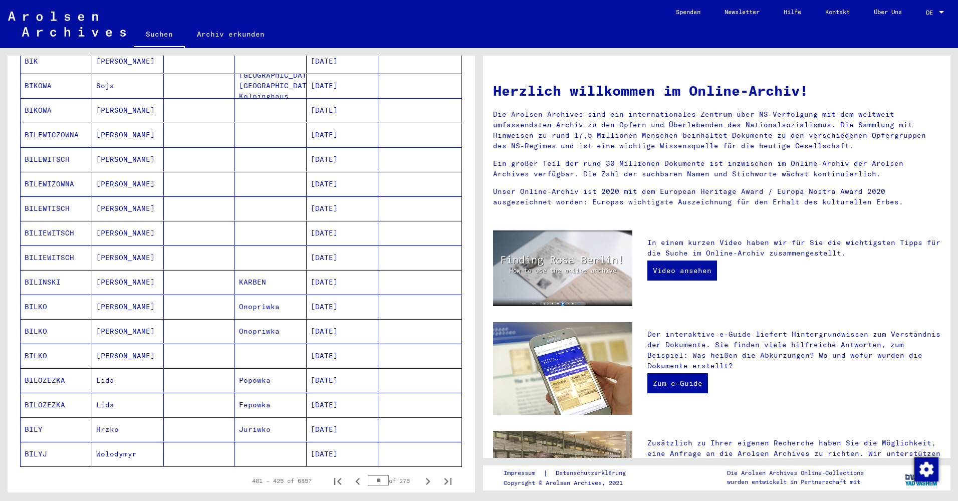
click at [418, 471] on button "Next page" at bounding box center [428, 481] width 20 height 20
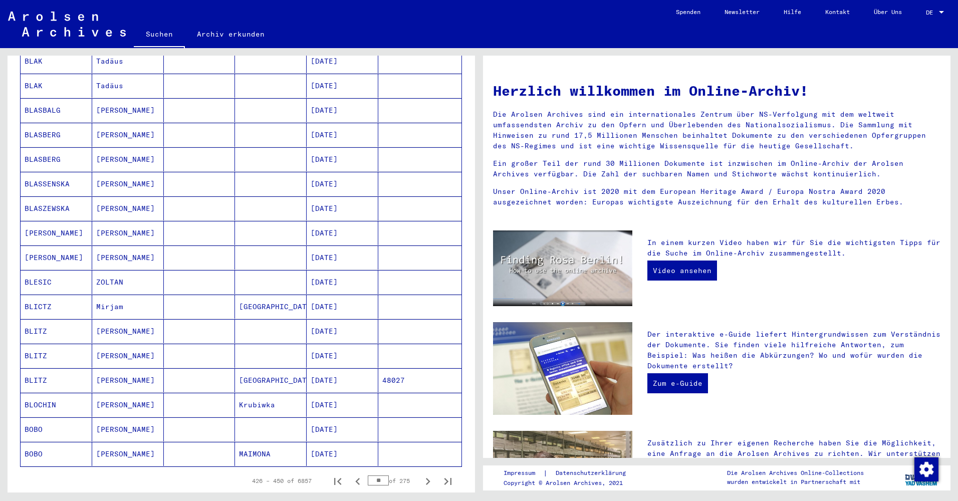
click at [418, 471] on button "Next page" at bounding box center [428, 481] width 20 height 20
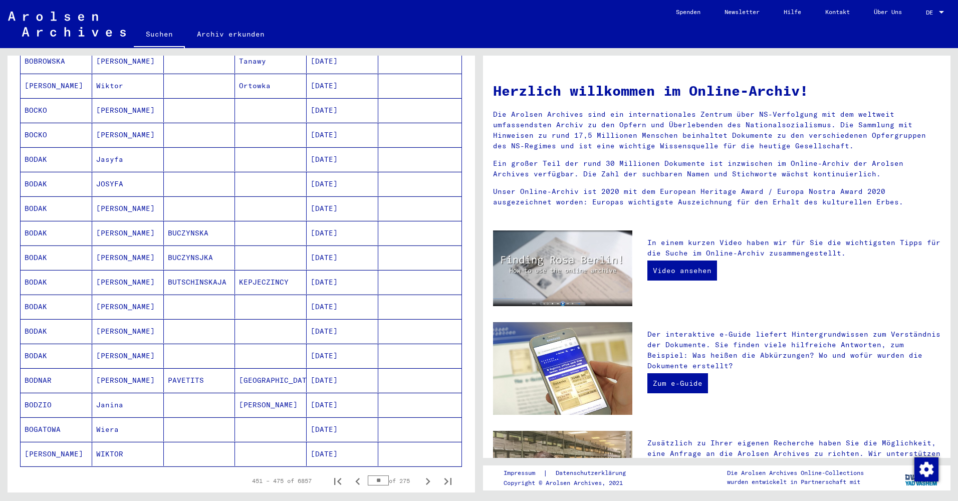
click at [418, 471] on button "Next page" at bounding box center [428, 481] width 20 height 20
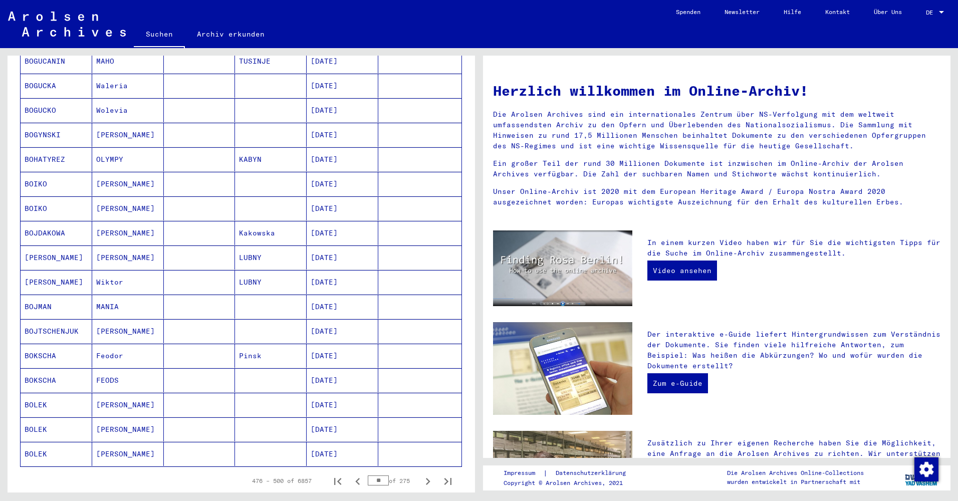
click at [418, 471] on button "Next page" at bounding box center [428, 481] width 20 height 20
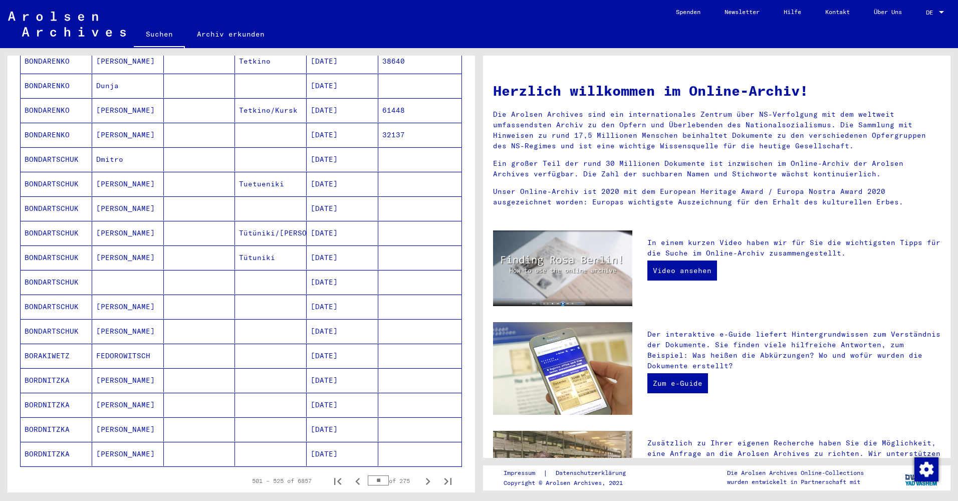
click at [418, 471] on button "Next page" at bounding box center [428, 481] width 20 height 20
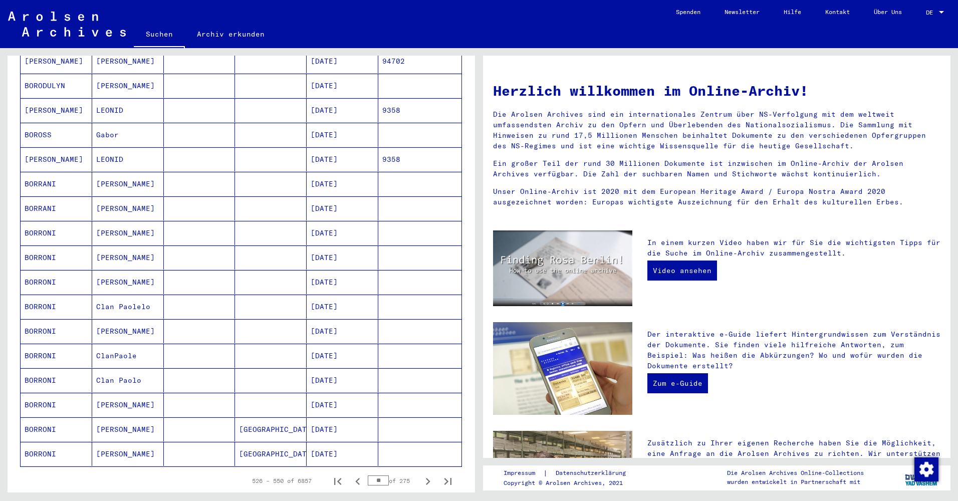
click at [418, 471] on button "Next page" at bounding box center [428, 481] width 20 height 20
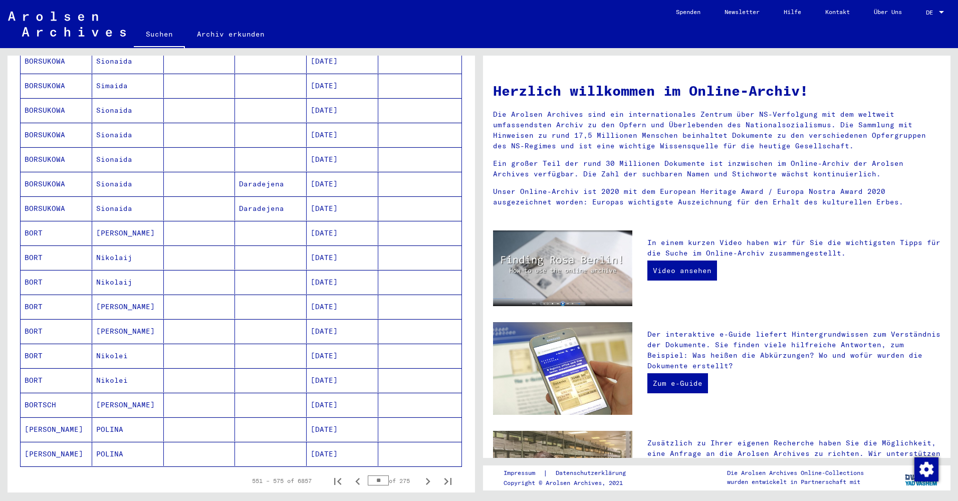
click at [418, 471] on button "Next page" at bounding box center [428, 481] width 20 height 20
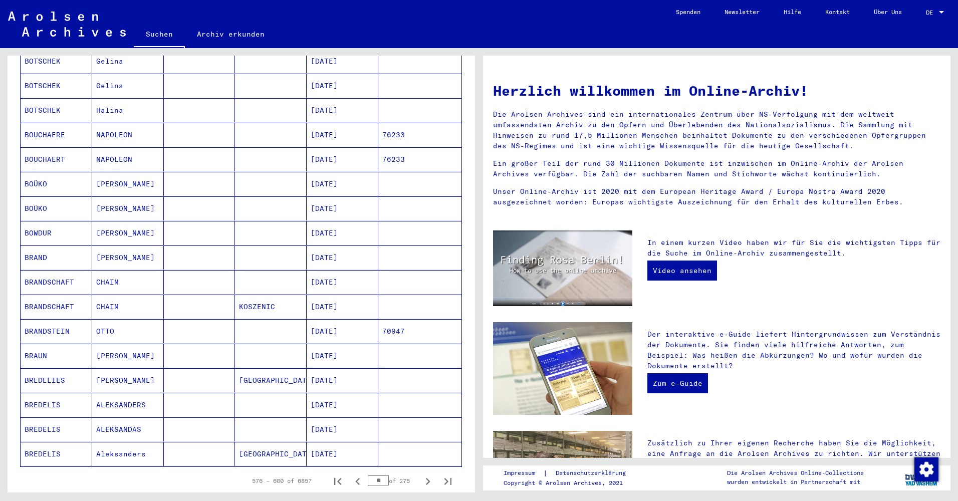
click at [418, 471] on button "Next page" at bounding box center [428, 481] width 20 height 20
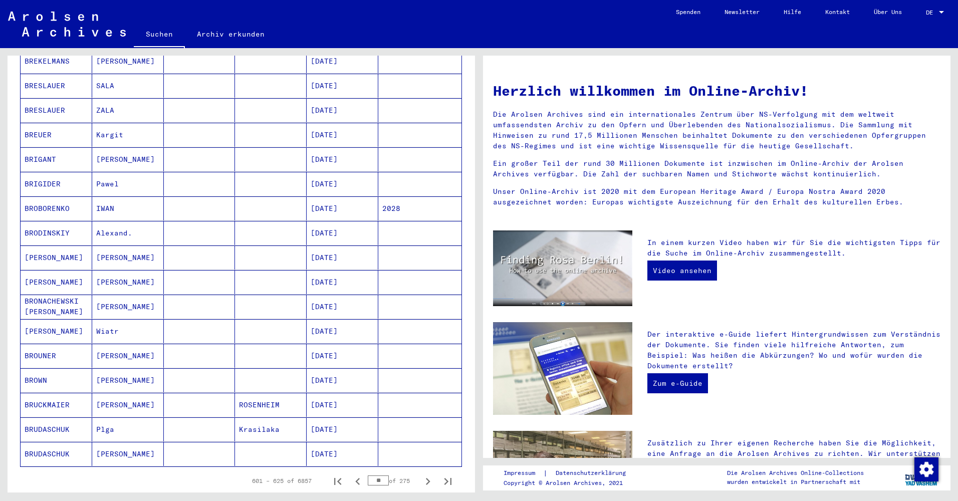
click at [418, 471] on button "Next page" at bounding box center [428, 481] width 20 height 20
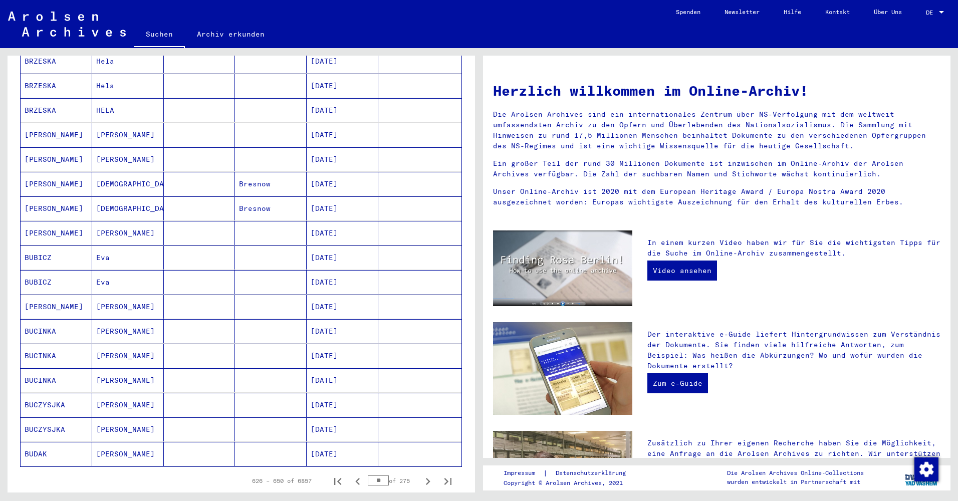
click at [418, 471] on button "Next page" at bounding box center [428, 481] width 20 height 20
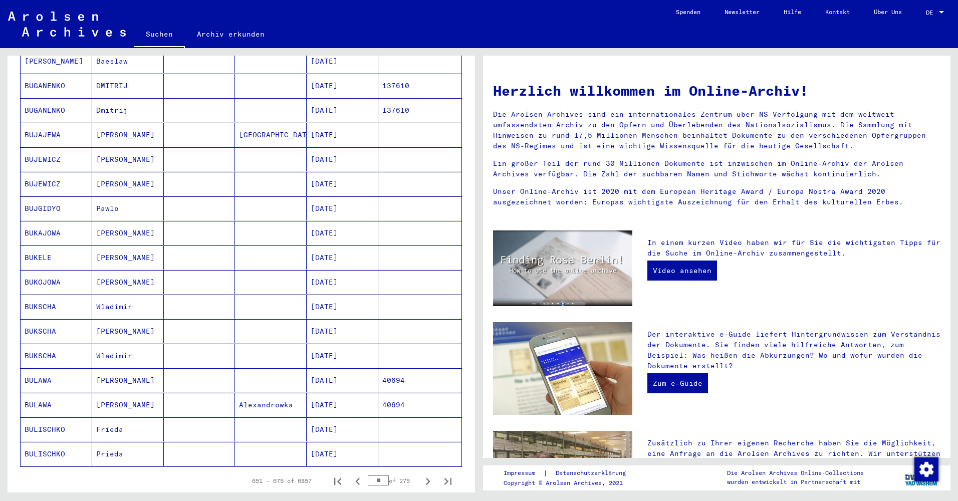
click at [418, 471] on button "Next page" at bounding box center [428, 481] width 20 height 20
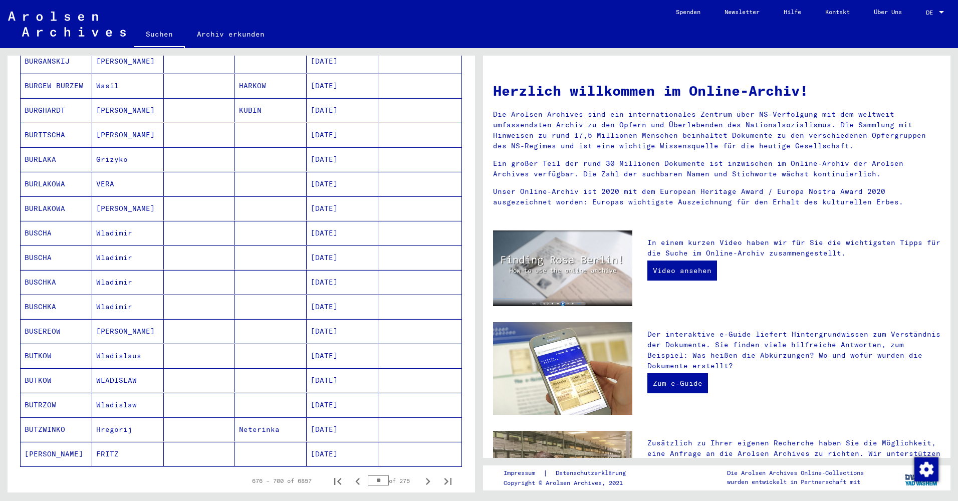
click at [418, 471] on button "Next page" at bounding box center [428, 481] width 20 height 20
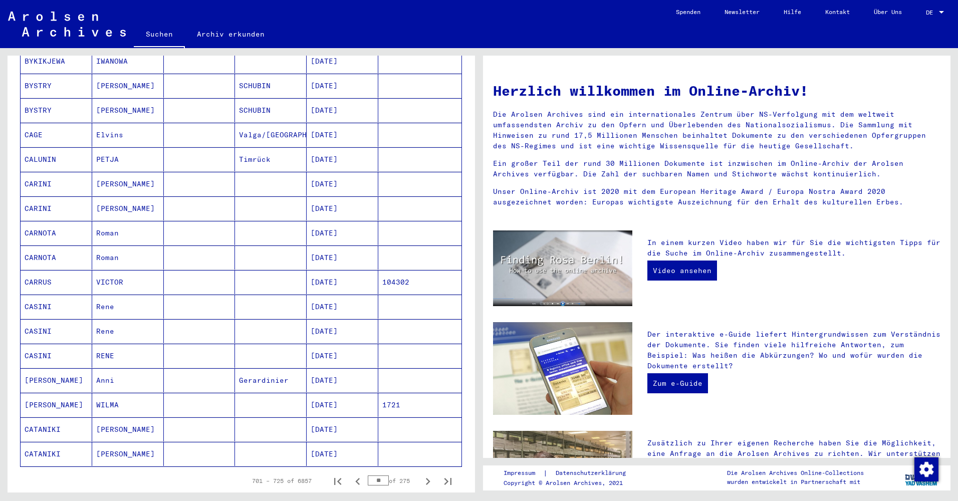
click at [418, 471] on button "Next page" at bounding box center [428, 481] width 20 height 20
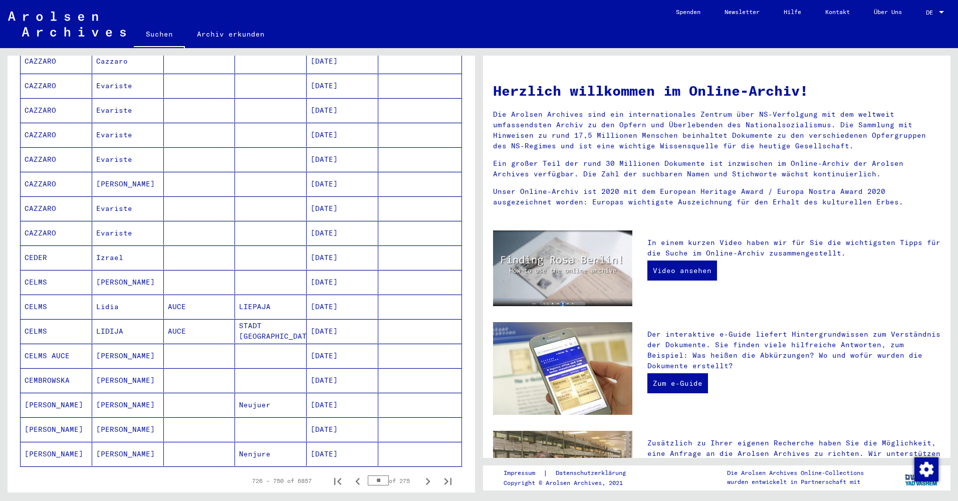
click at [418, 471] on button "Next page" at bounding box center [428, 481] width 20 height 20
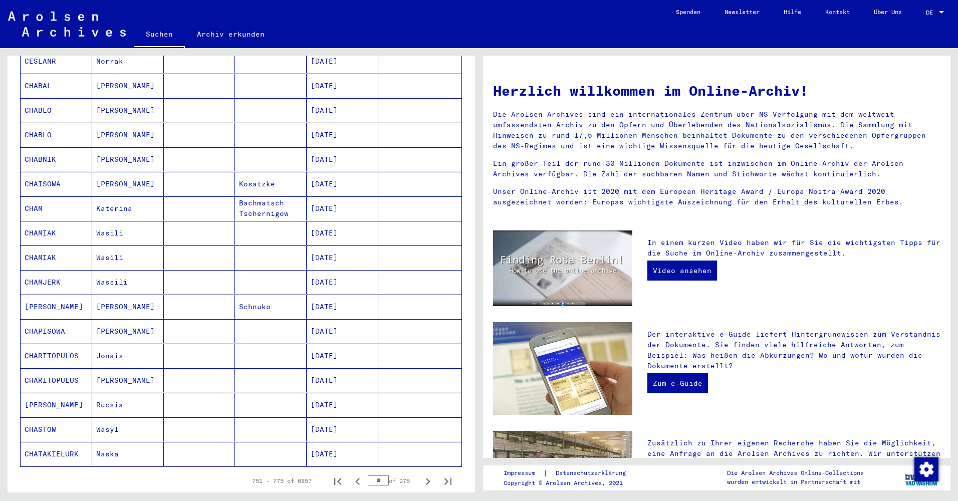
click at [418, 471] on button "Next page" at bounding box center [428, 481] width 20 height 20
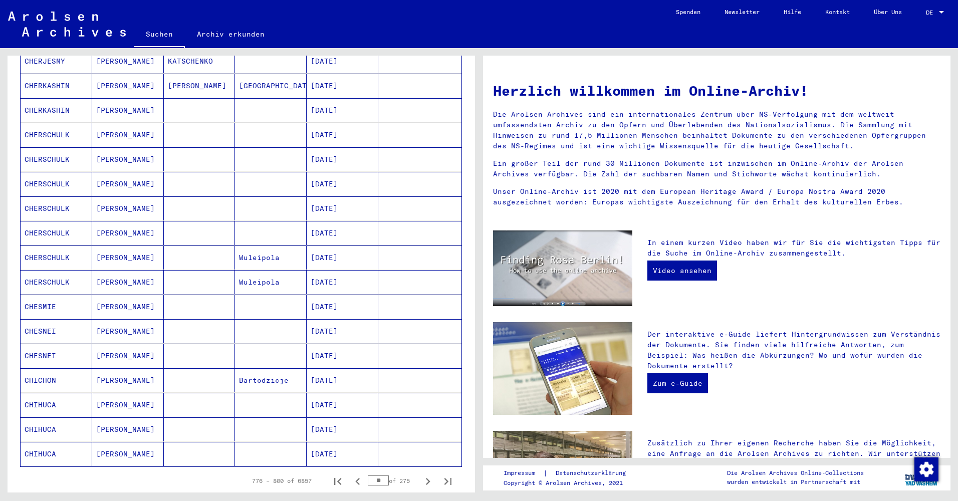
click at [418, 471] on button "Next page" at bounding box center [428, 481] width 20 height 20
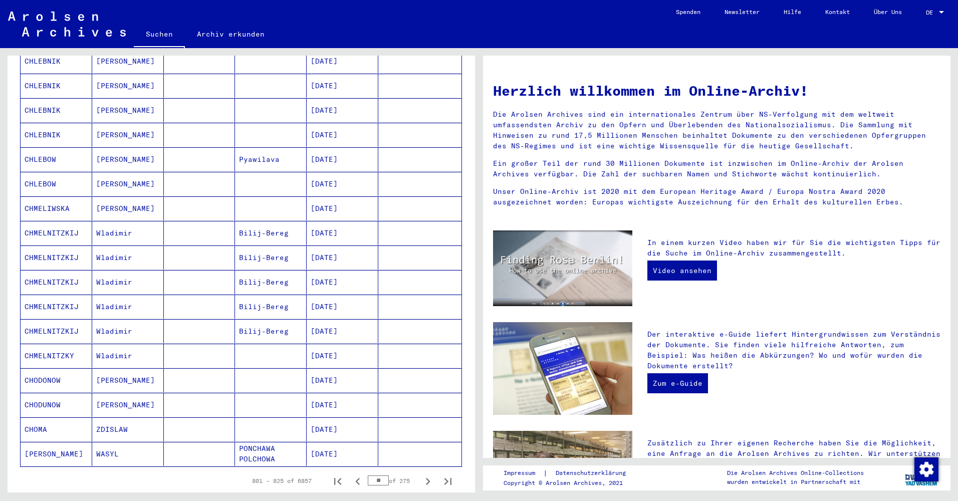
click at [418, 471] on button "Next page" at bounding box center [428, 481] width 20 height 20
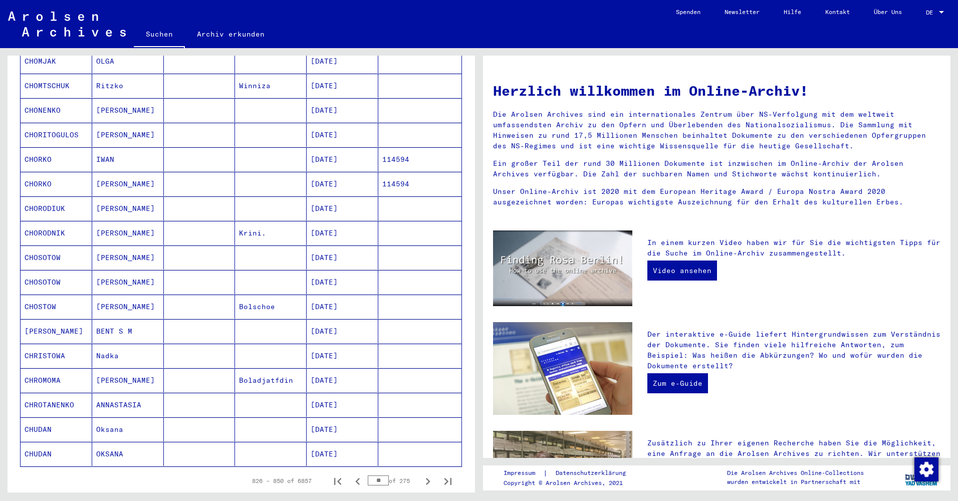
click at [418, 471] on button "Next page" at bounding box center [428, 481] width 20 height 20
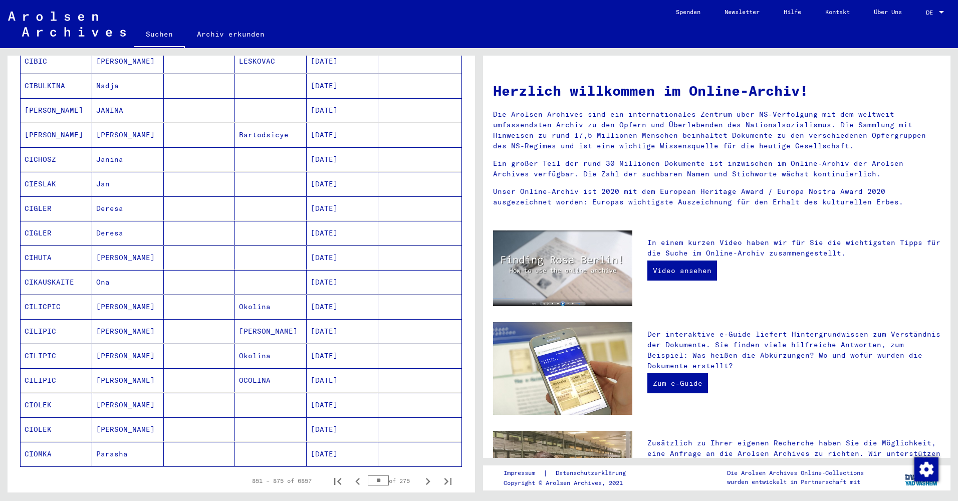
click at [418, 471] on button "Next page" at bounding box center [428, 481] width 20 height 20
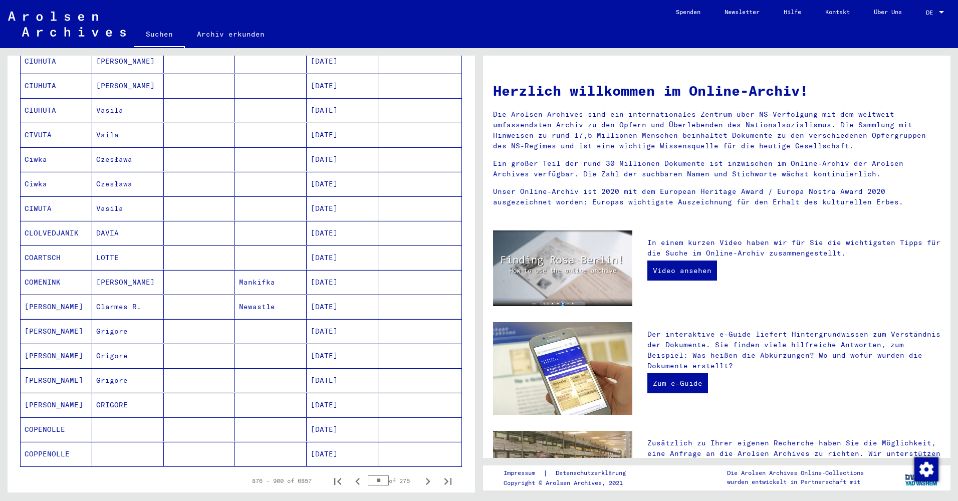
click at [418, 471] on button "Next page" at bounding box center [428, 481] width 20 height 20
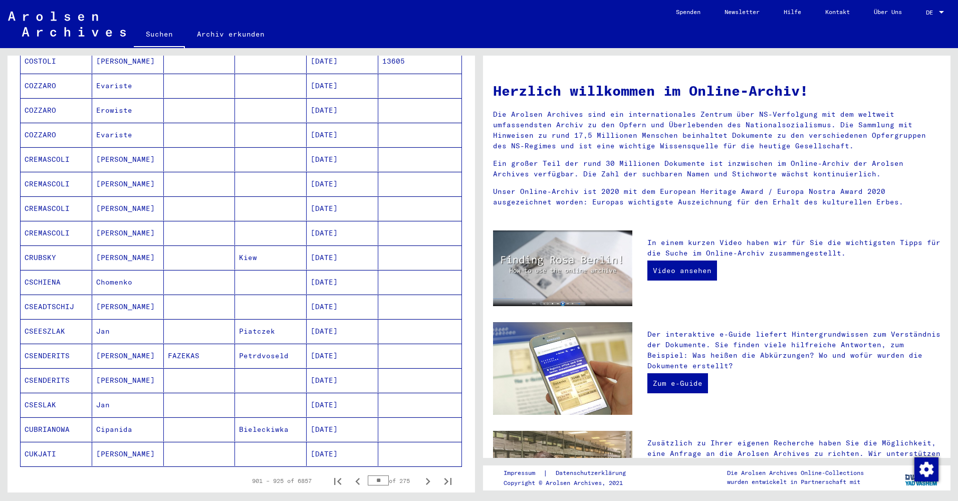
click at [418, 471] on button "Next page" at bounding box center [428, 481] width 20 height 20
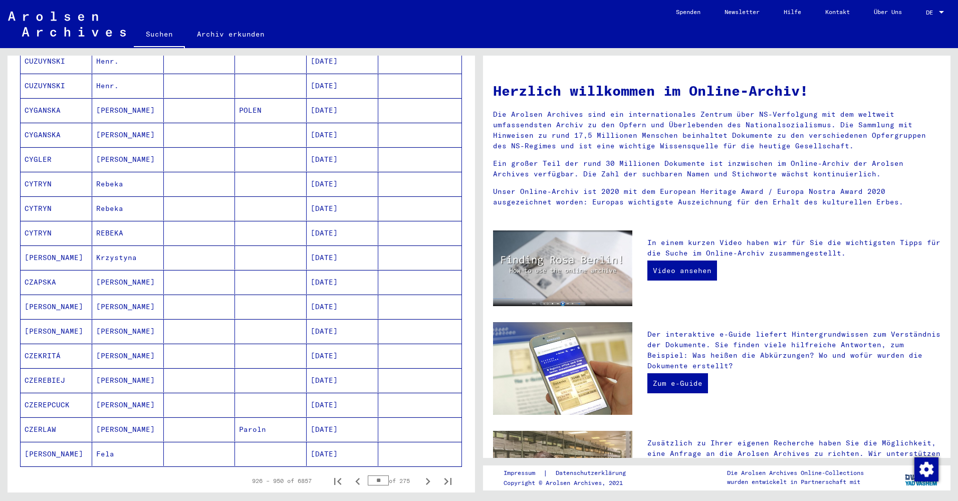
click at [418, 471] on button "Next page" at bounding box center [428, 481] width 20 height 20
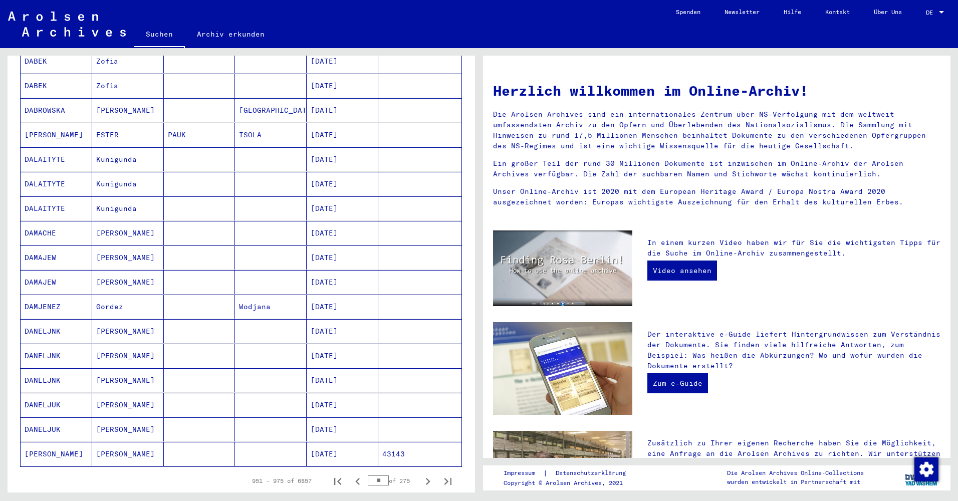
click at [418, 471] on button "Next page" at bounding box center [428, 481] width 20 height 20
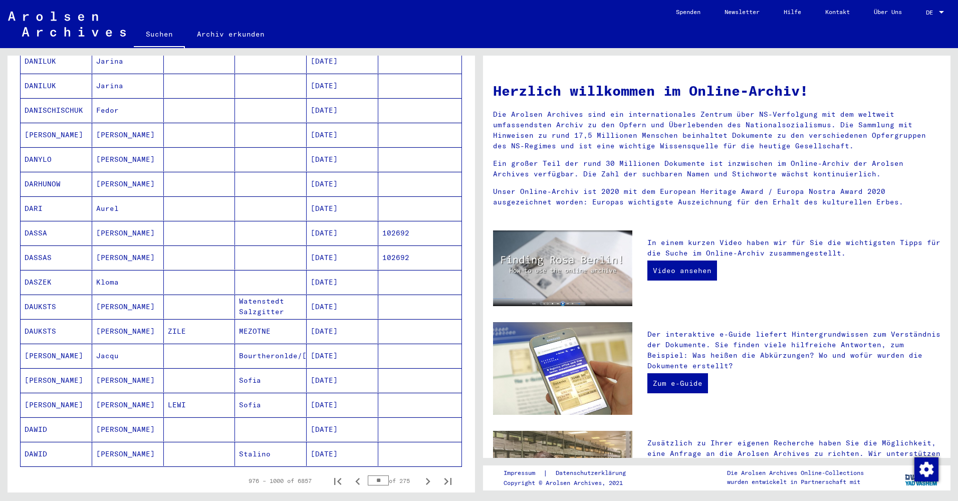
click at [418, 471] on button "Next page" at bounding box center [428, 481] width 20 height 20
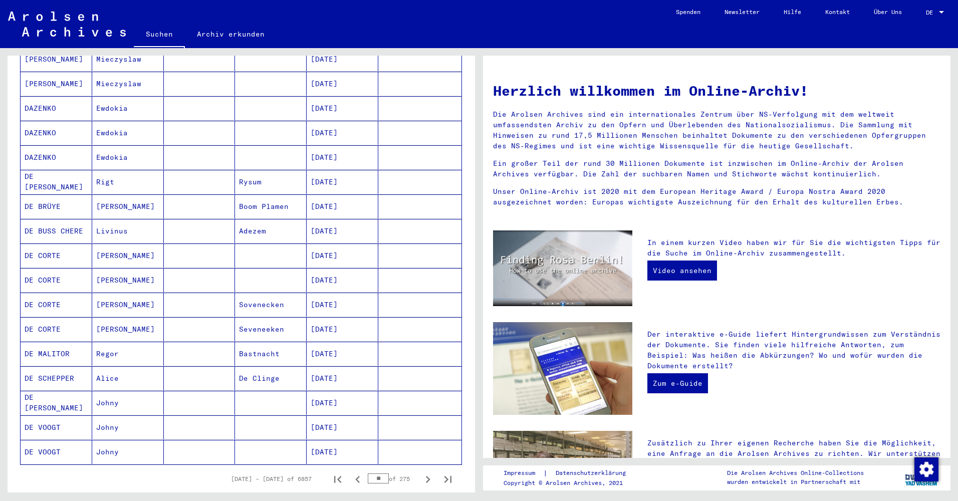
click at [418, 469] on button "Next page" at bounding box center [428, 479] width 20 height 20
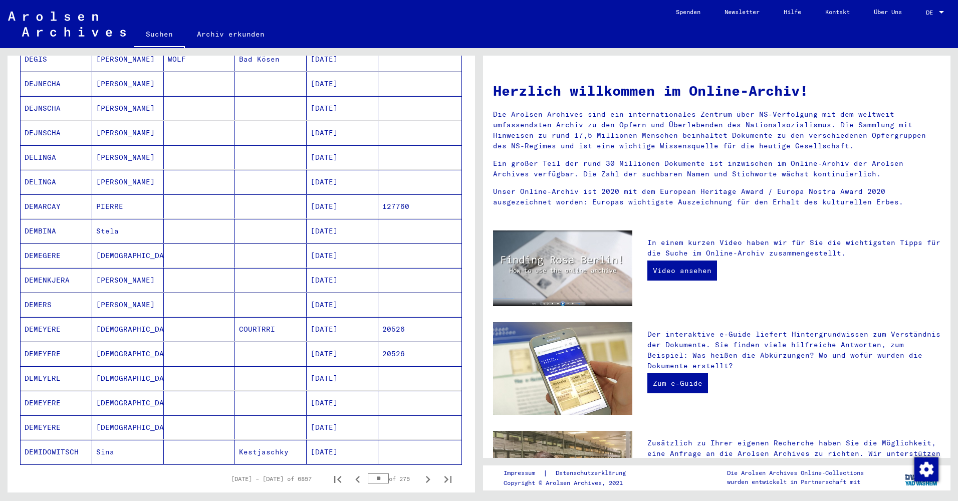
scroll to position [361, 0]
click at [418, 471] on button "Next page" at bounding box center [428, 481] width 20 height 20
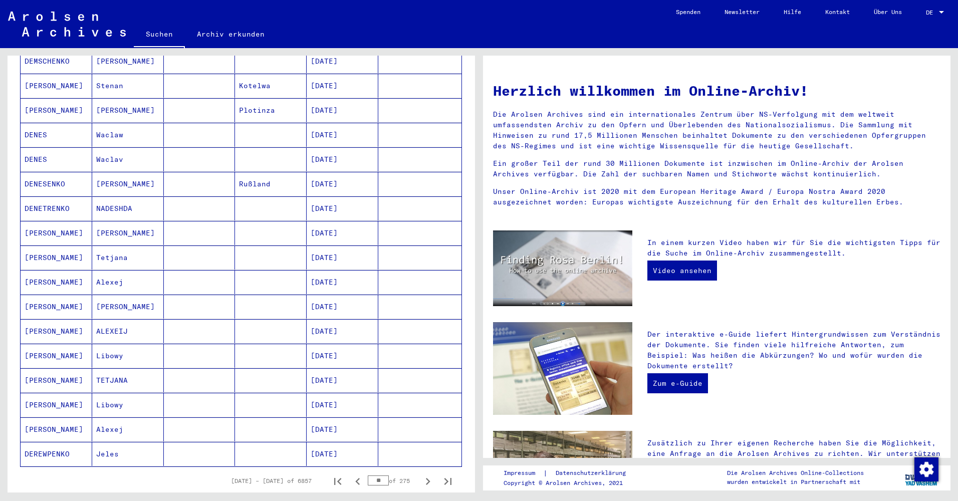
click at [418, 471] on button "Next page" at bounding box center [428, 481] width 20 height 20
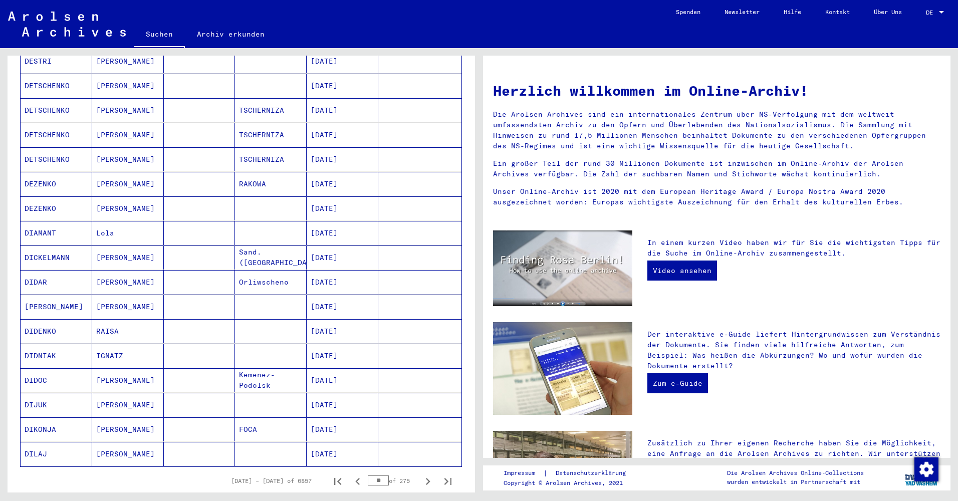
click at [418, 471] on button "Next page" at bounding box center [428, 481] width 20 height 20
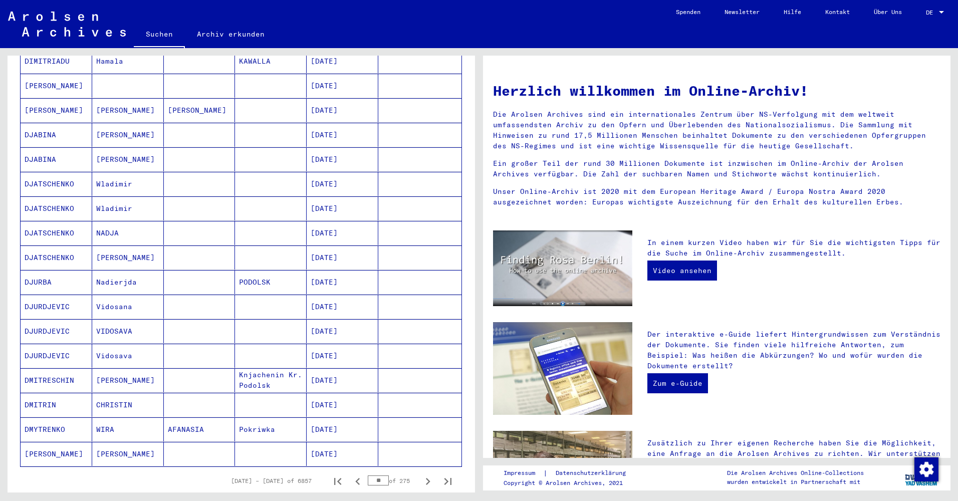
click at [418, 471] on button "Next page" at bounding box center [428, 481] width 20 height 20
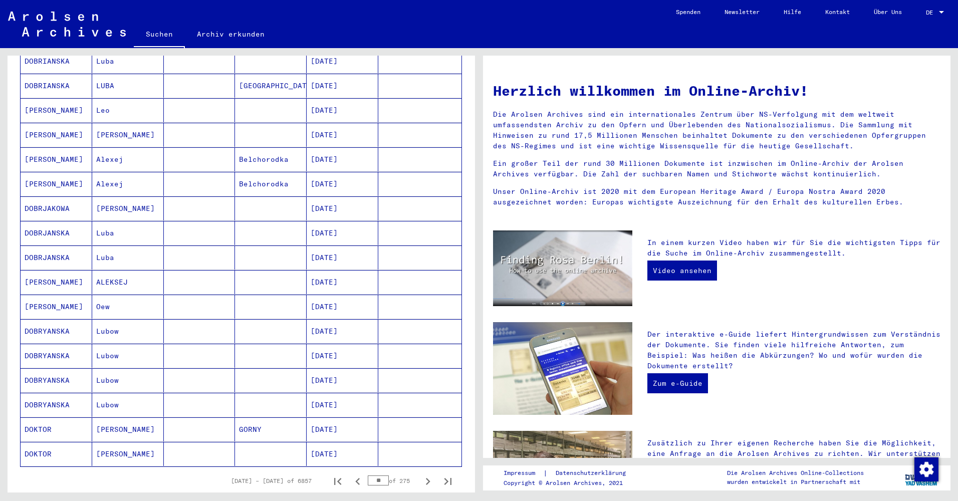
click at [418, 471] on button "Next page" at bounding box center [428, 481] width 20 height 20
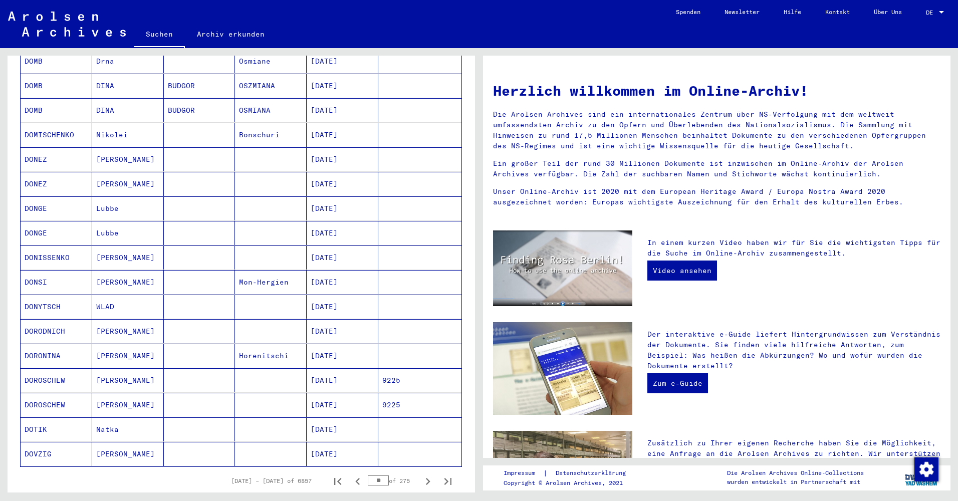
click at [418, 471] on button "Next page" at bounding box center [428, 481] width 20 height 20
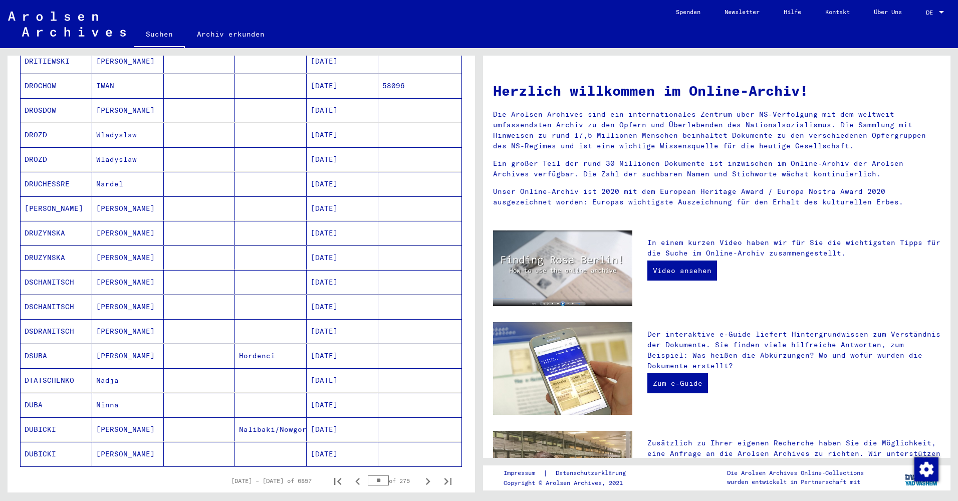
click at [418, 471] on button "Next page" at bounding box center [428, 481] width 20 height 20
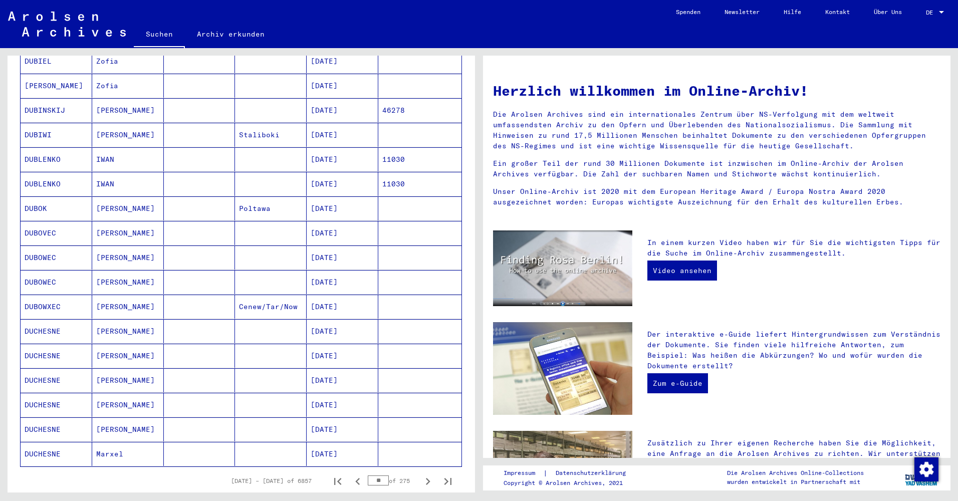
click at [418, 471] on button "Next page" at bounding box center [428, 481] width 20 height 20
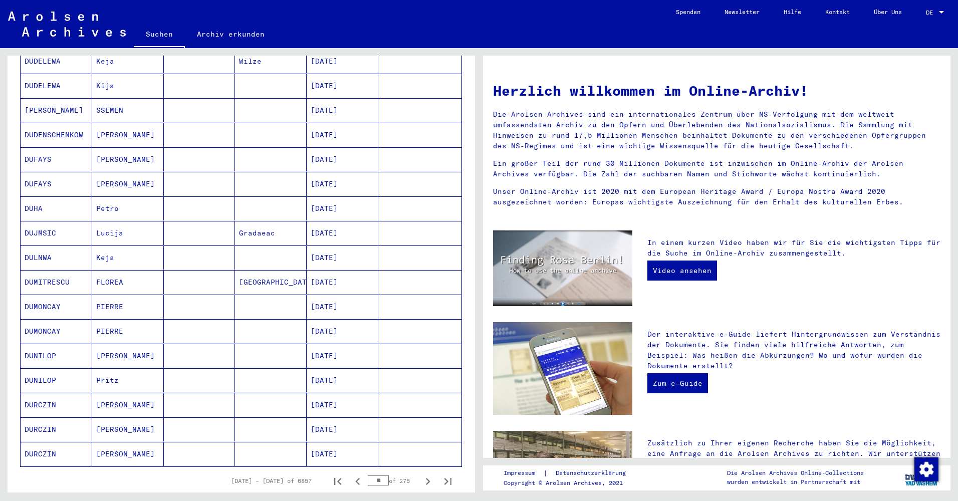
click at [418, 471] on button "Next page" at bounding box center [428, 481] width 20 height 20
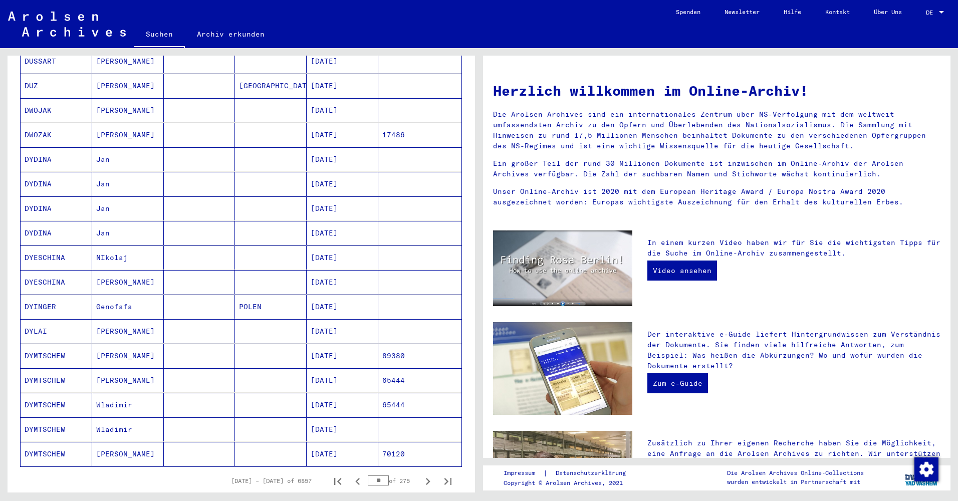
click at [418, 471] on button "Next page" at bounding box center [428, 481] width 20 height 20
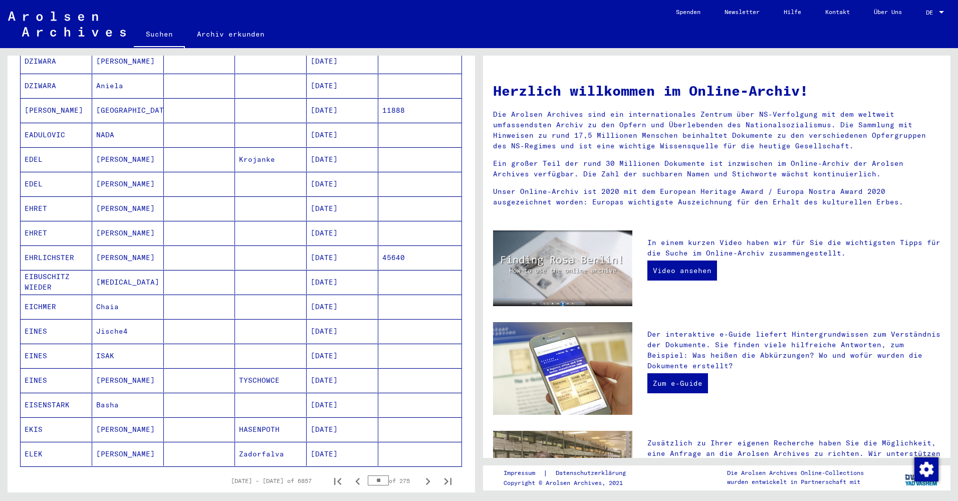
click at [418, 471] on button "Next page" at bounding box center [428, 481] width 20 height 20
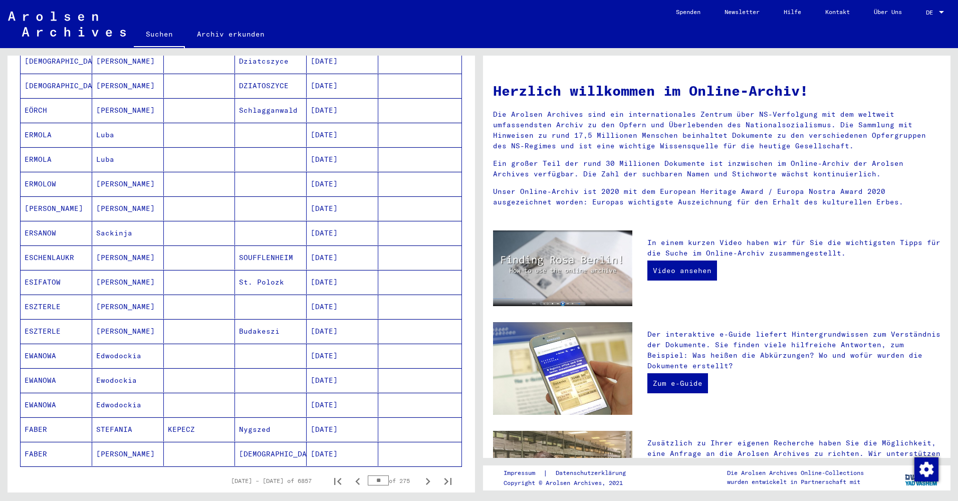
click at [418, 471] on button "Next page" at bounding box center [428, 481] width 20 height 20
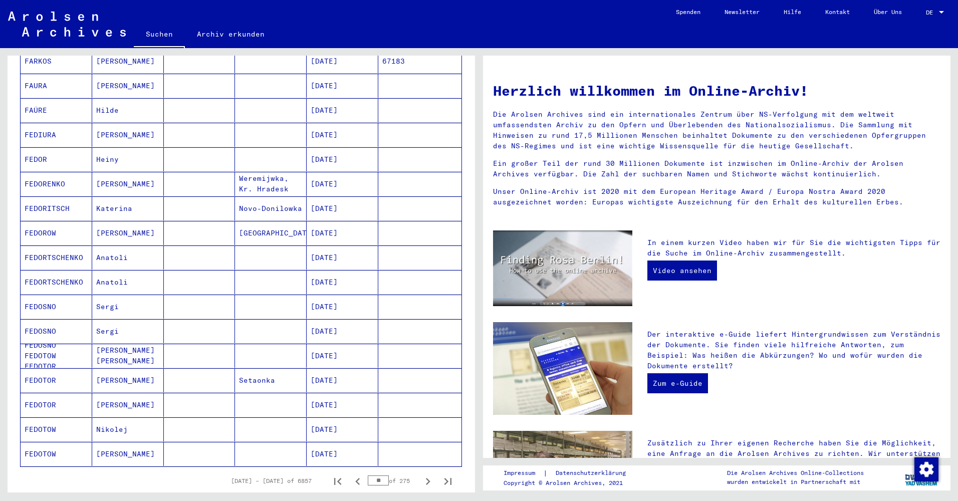
click at [418, 471] on button "Next page" at bounding box center [428, 481] width 20 height 20
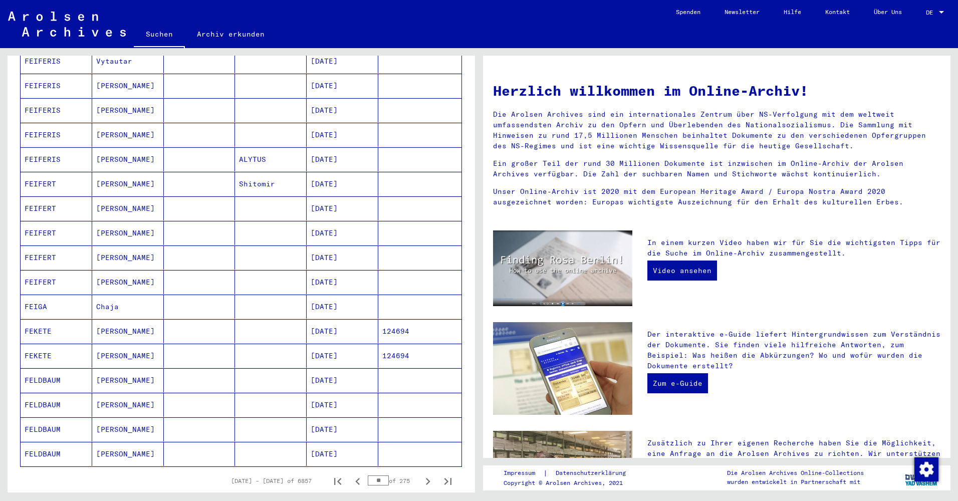
click at [418, 471] on button "Next page" at bounding box center [428, 481] width 20 height 20
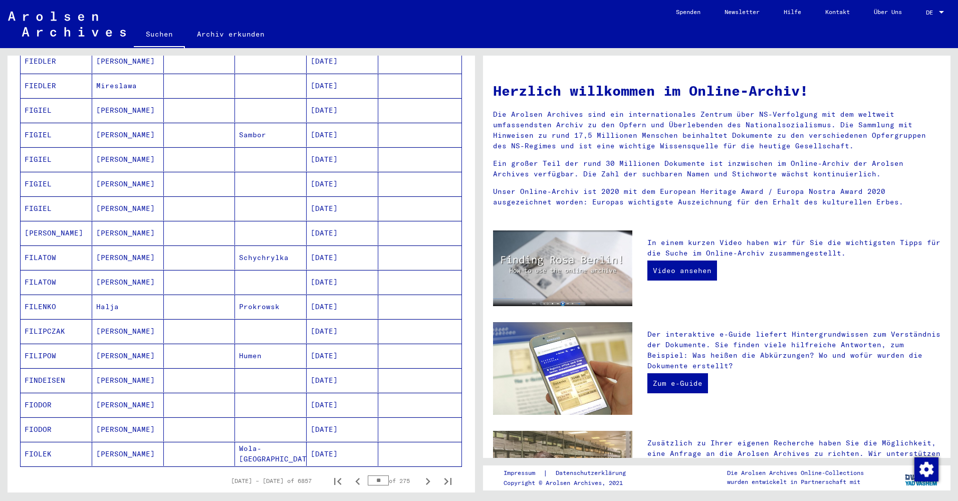
click at [418, 471] on button "Next page" at bounding box center [428, 481] width 20 height 20
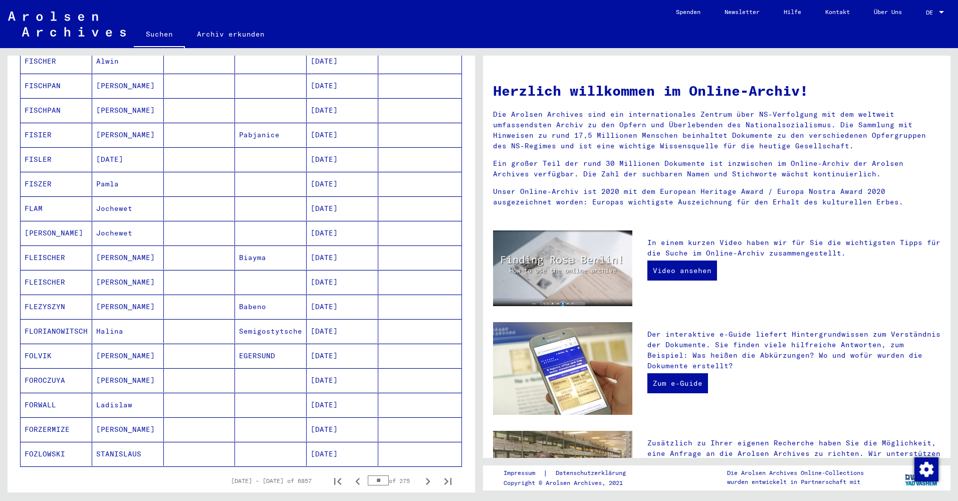
click at [418, 471] on button "Next page" at bounding box center [428, 481] width 20 height 20
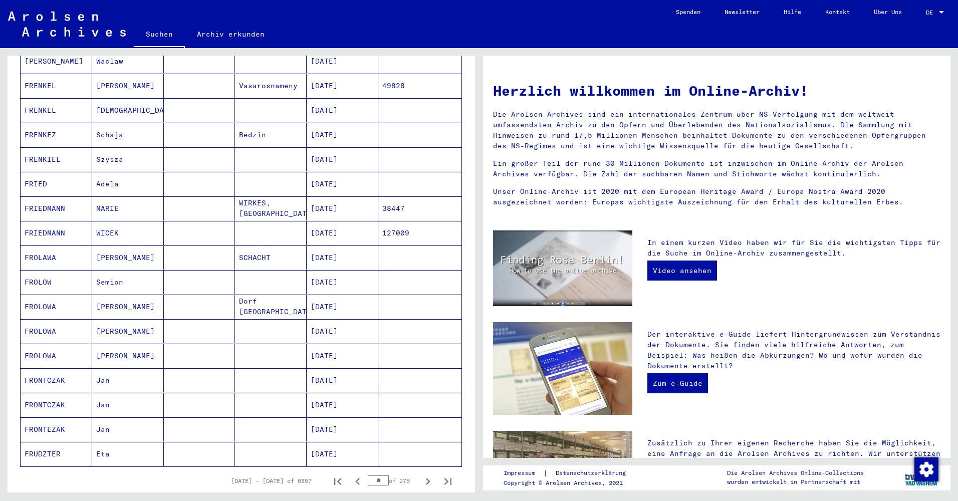
click at [418, 471] on button "Next page" at bounding box center [428, 481] width 20 height 20
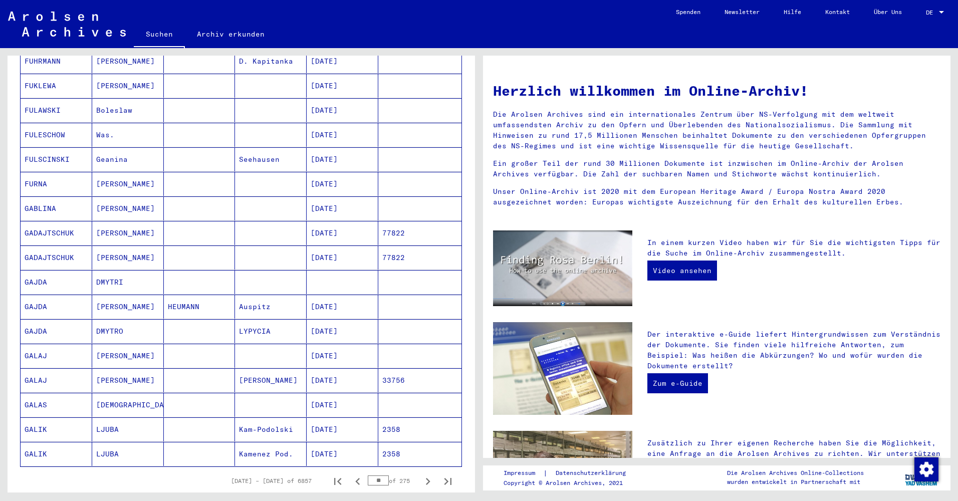
click at [418, 471] on button "Next page" at bounding box center [428, 481] width 20 height 20
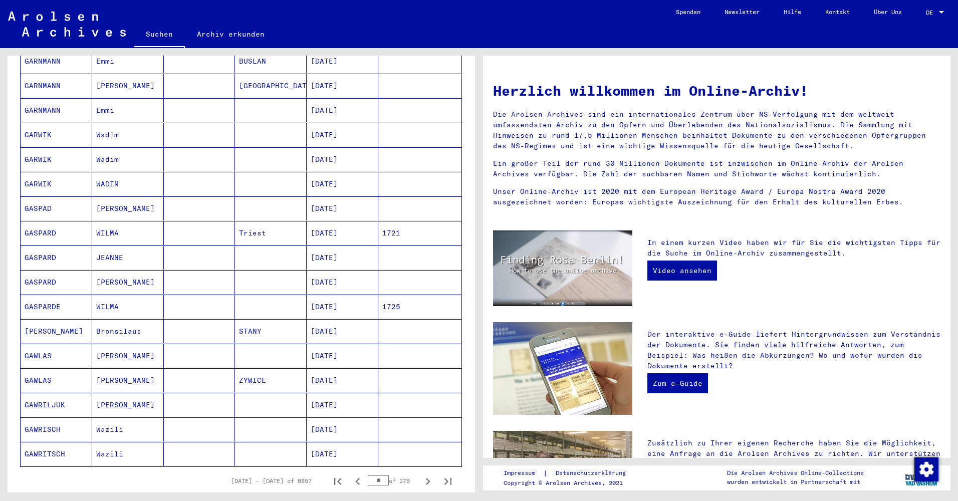
click at [418, 471] on button "Next page" at bounding box center [428, 481] width 20 height 20
type input "**"
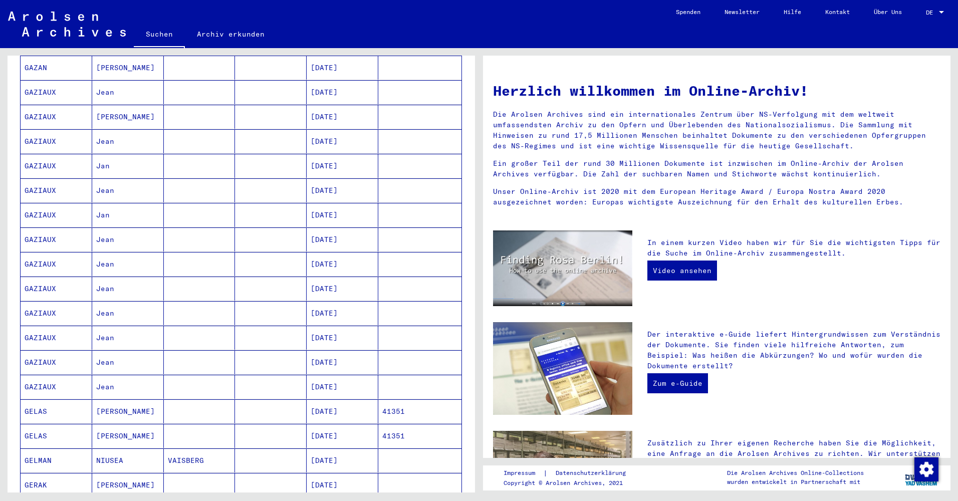
scroll to position [174, 0]
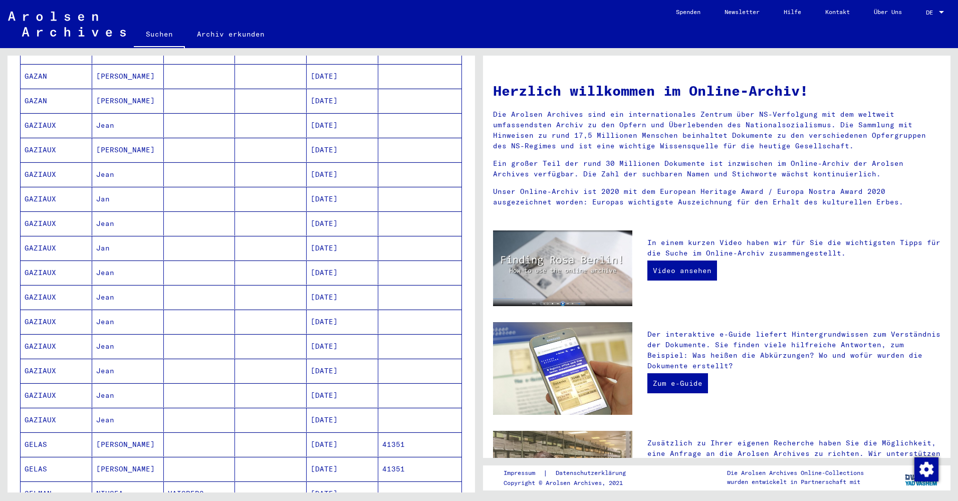
click at [123, 116] on mat-cell "Jean" at bounding box center [128, 125] width 72 height 24
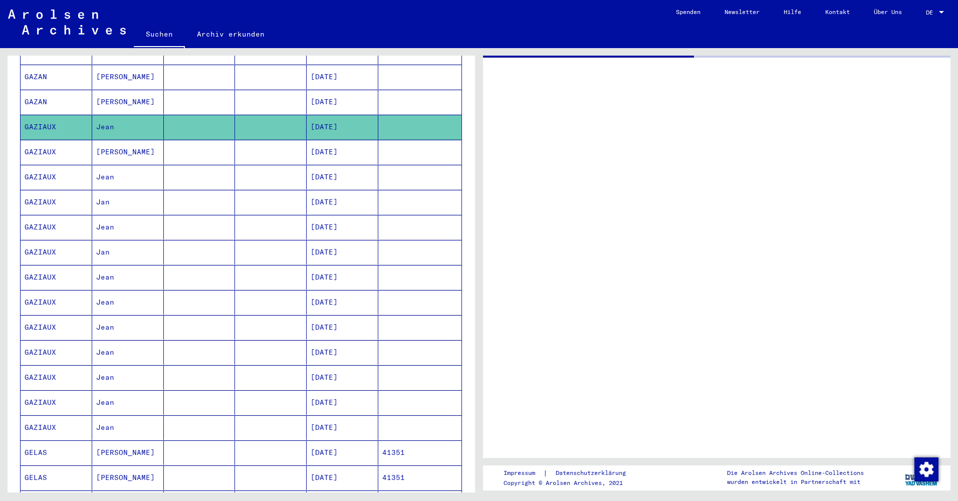
scroll to position [174, 0]
click at [123, 116] on mat-cell "Jean" at bounding box center [128, 126] width 72 height 25
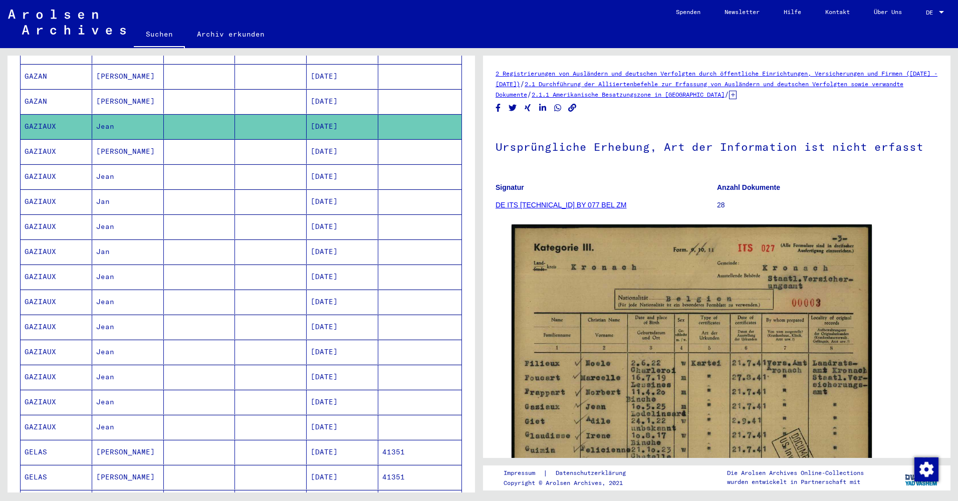
scroll to position [0, 0]
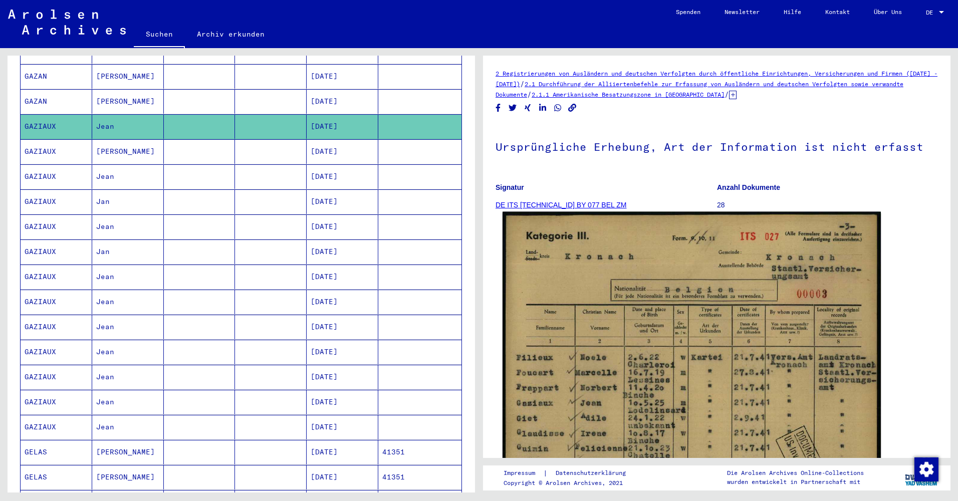
click at [682, 313] on img at bounding box center [692, 476] width 378 height 529
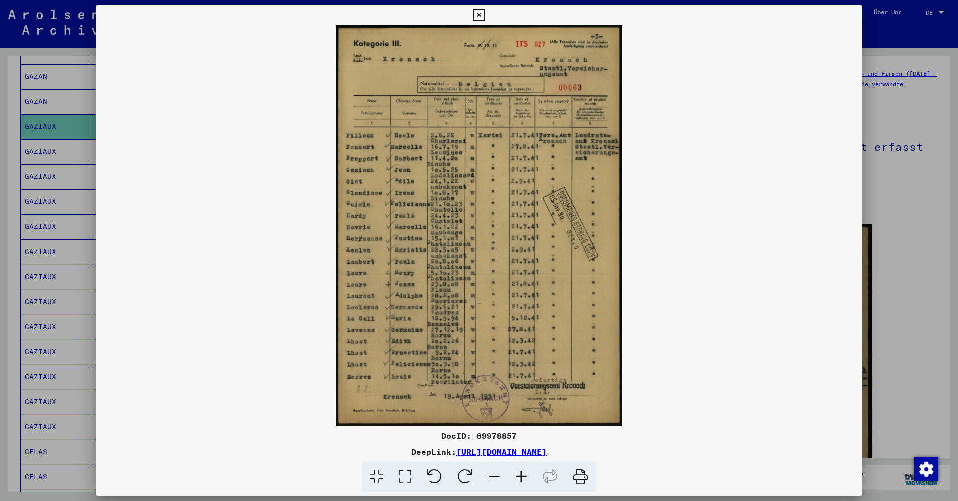
click at [896, 194] on div at bounding box center [479, 250] width 958 height 501
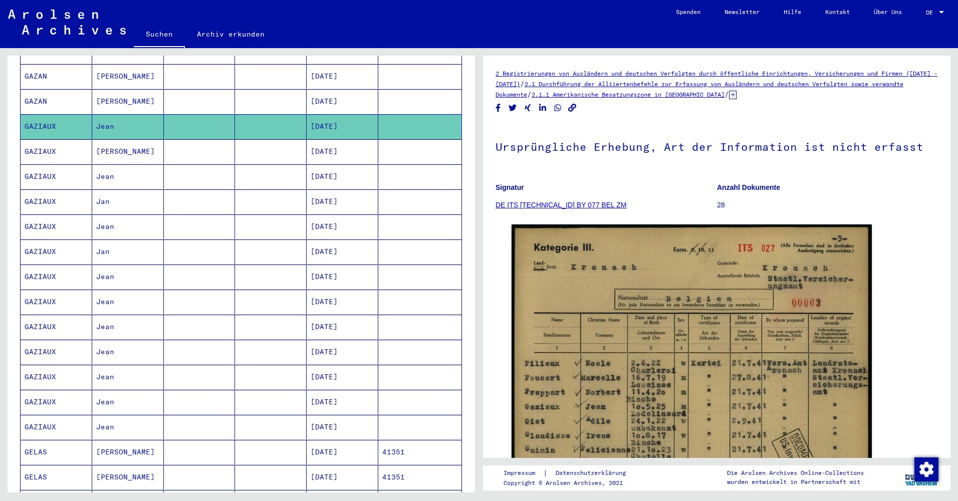
click at [124, 415] on mat-cell "Jean" at bounding box center [128, 427] width 72 height 25
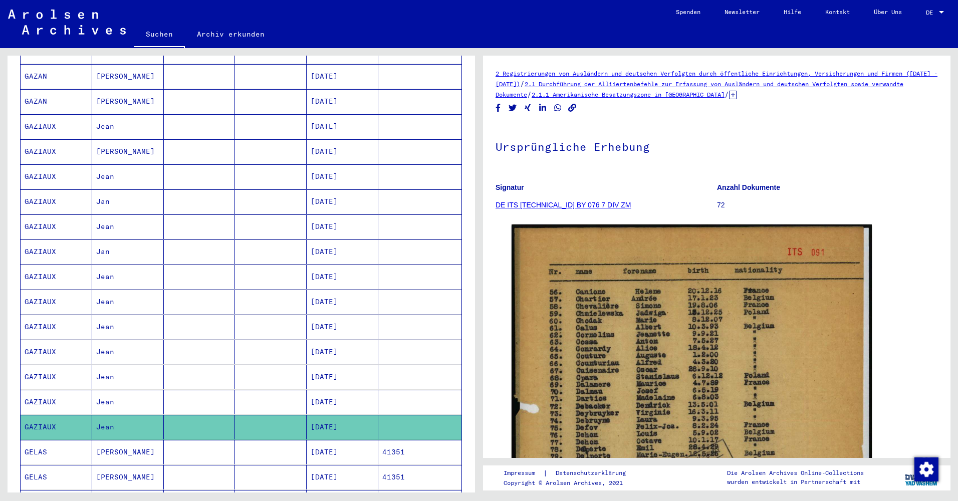
click at [137, 399] on mat-cell "Jean" at bounding box center [128, 402] width 72 height 25
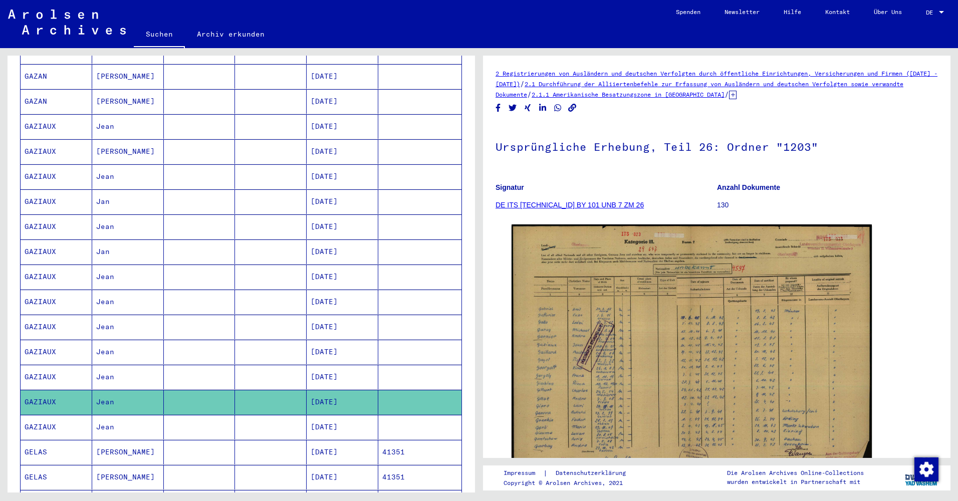
click at [138, 368] on mat-cell "Jean" at bounding box center [128, 377] width 72 height 25
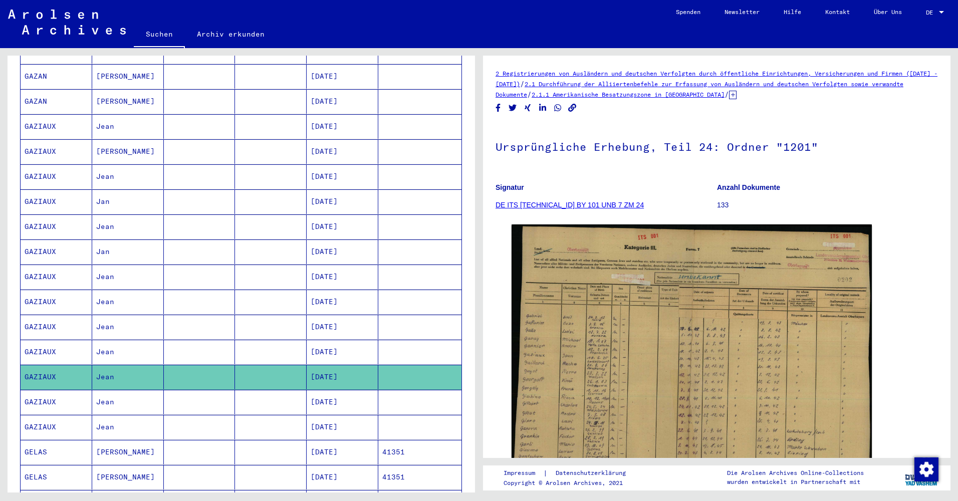
click at [128, 340] on mat-cell "Jean" at bounding box center [128, 352] width 72 height 25
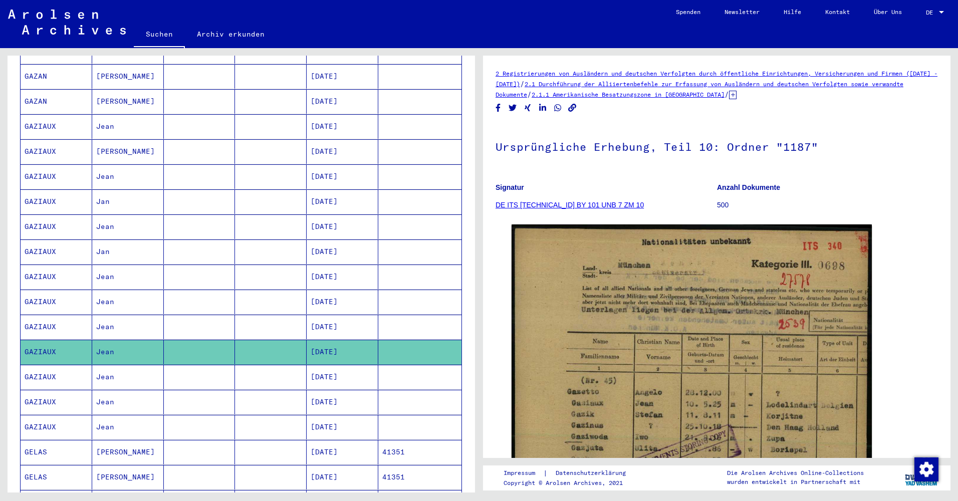
click at [125, 316] on mat-cell "Jean" at bounding box center [128, 327] width 72 height 25
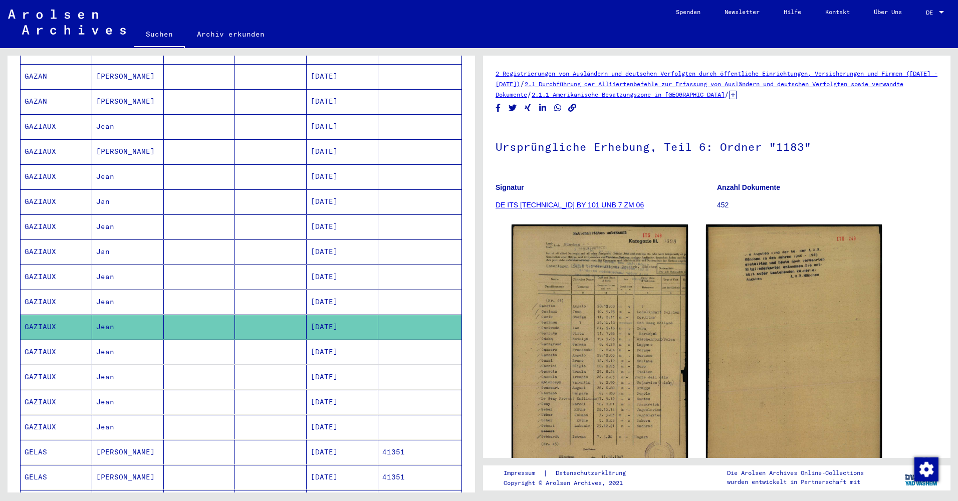
click at [123, 292] on mat-cell "Jean" at bounding box center [128, 302] width 72 height 25
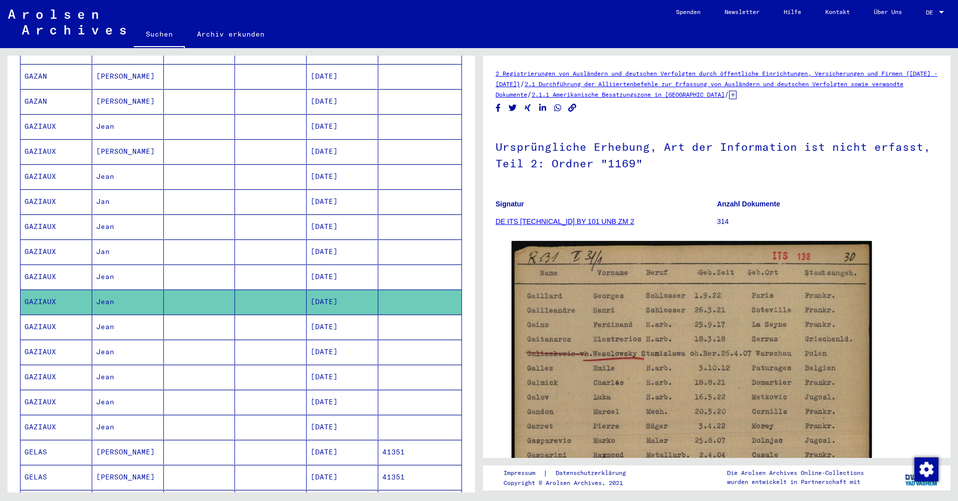
click at [125, 269] on mat-cell "Jean" at bounding box center [128, 277] width 72 height 25
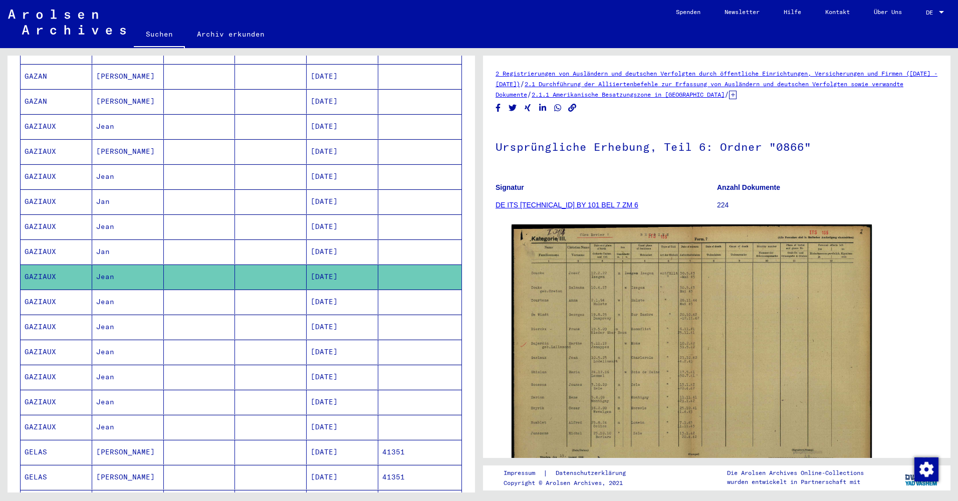
click at [119, 240] on mat-cell "Jan" at bounding box center [128, 252] width 72 height 25
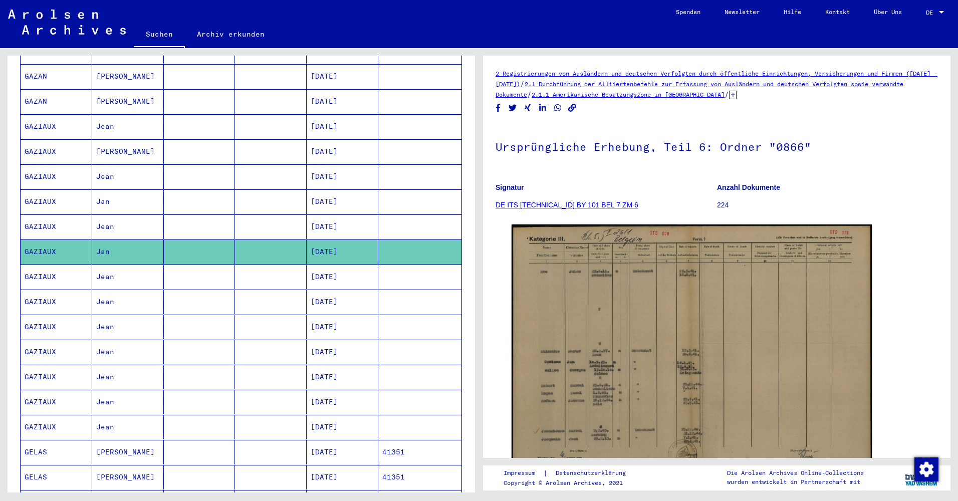
click at [130, 219] on mat-cell "Jean" at bounding box center [128, 226] width 72 height 25
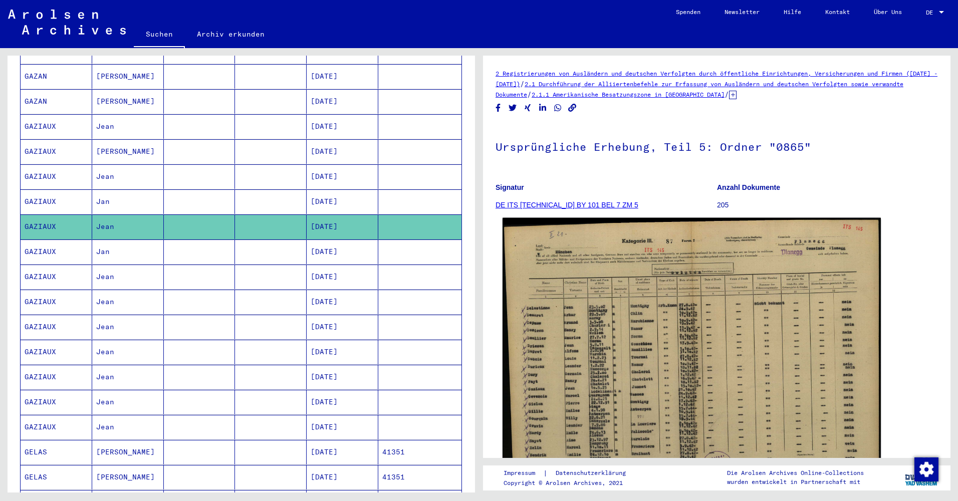
click at [613, 344] on img at bounding box center [692, 355] width 378 height 274
